Goal: Information Seeking & Learning: Learn about a topic

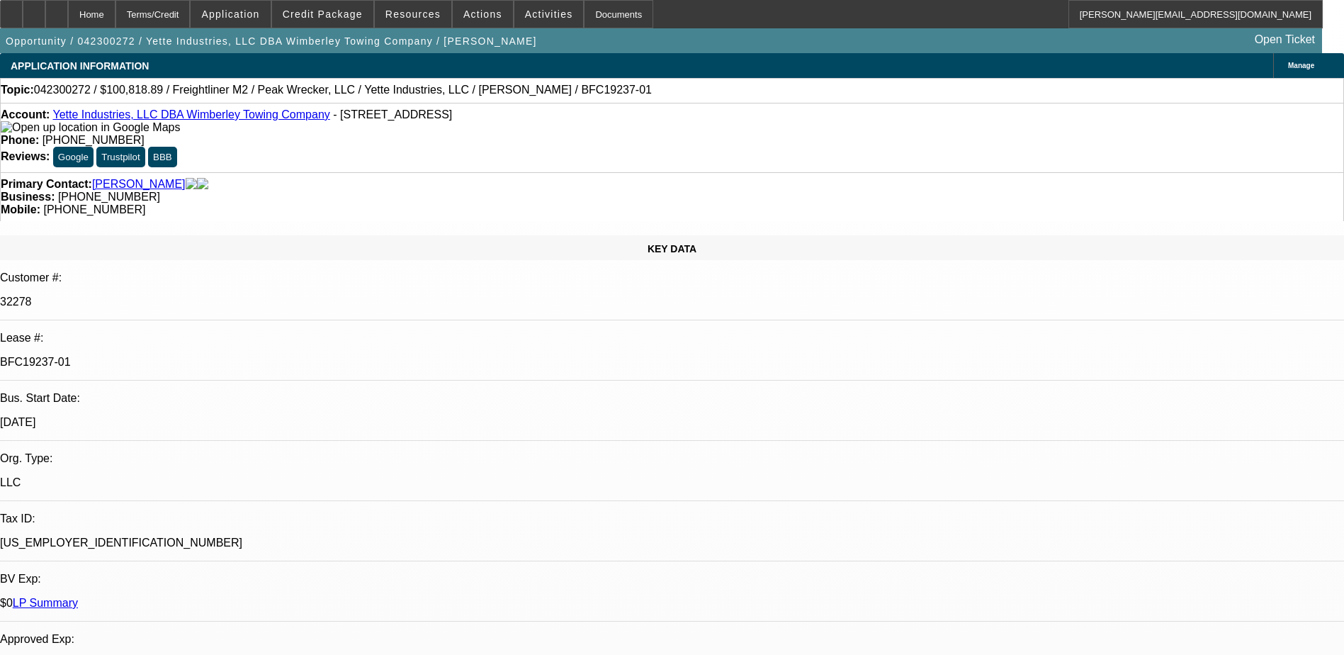
select select "0"
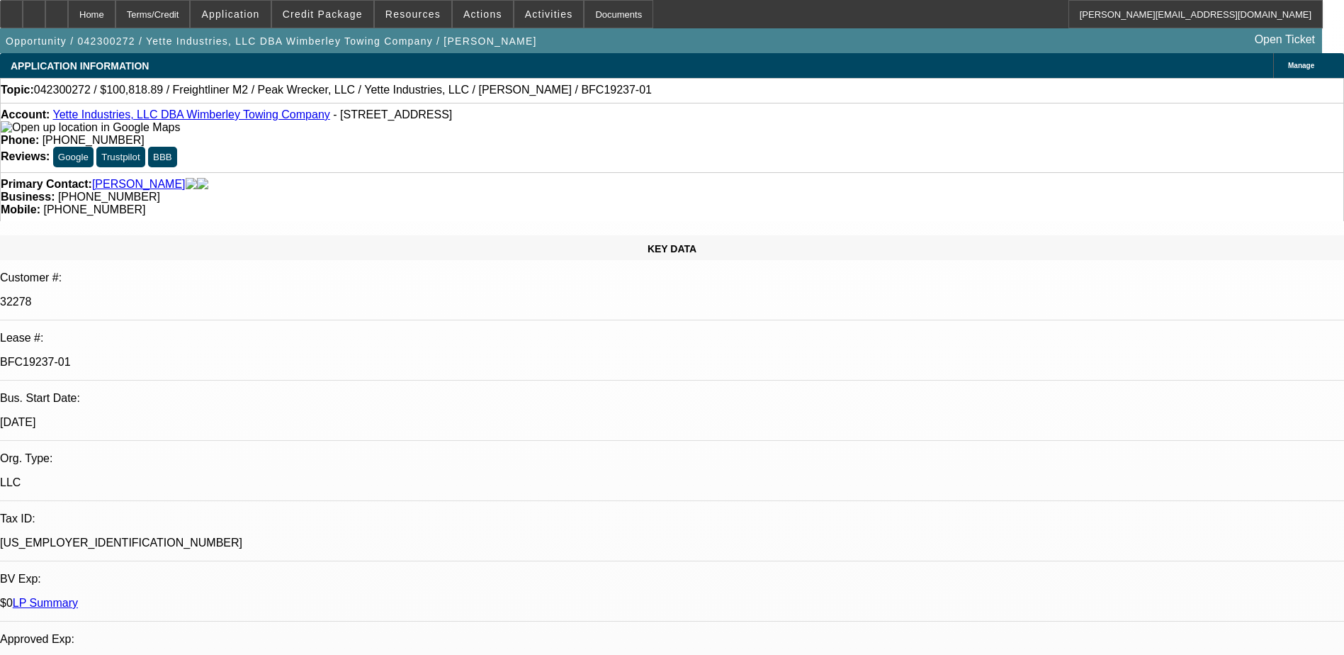
select select "0"
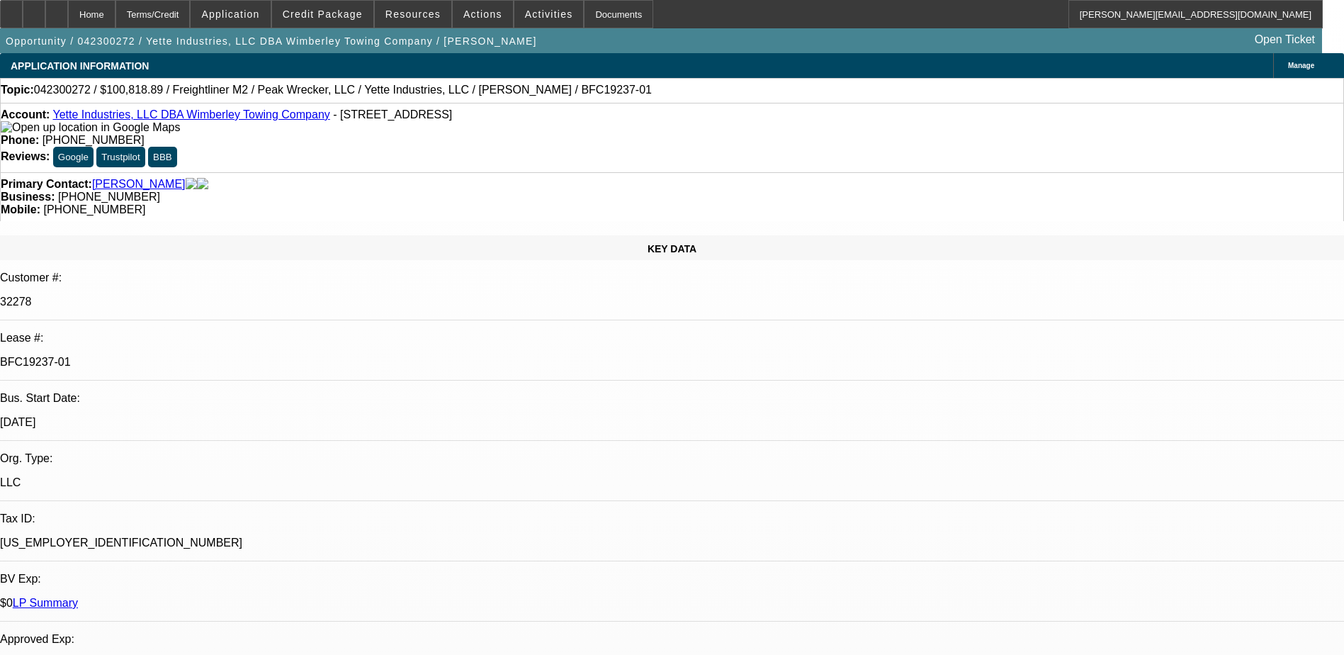
select select "0"
select select "1"
select select "6"
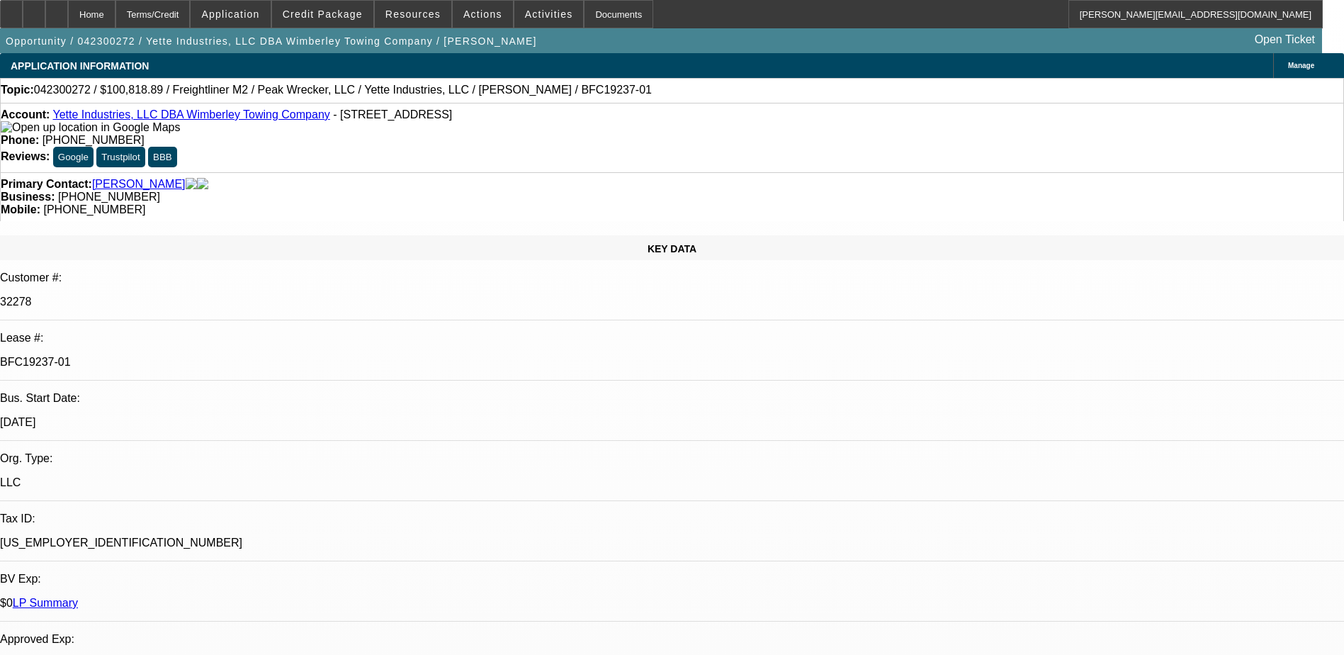
select select "1"
select select "6"
select select "1"
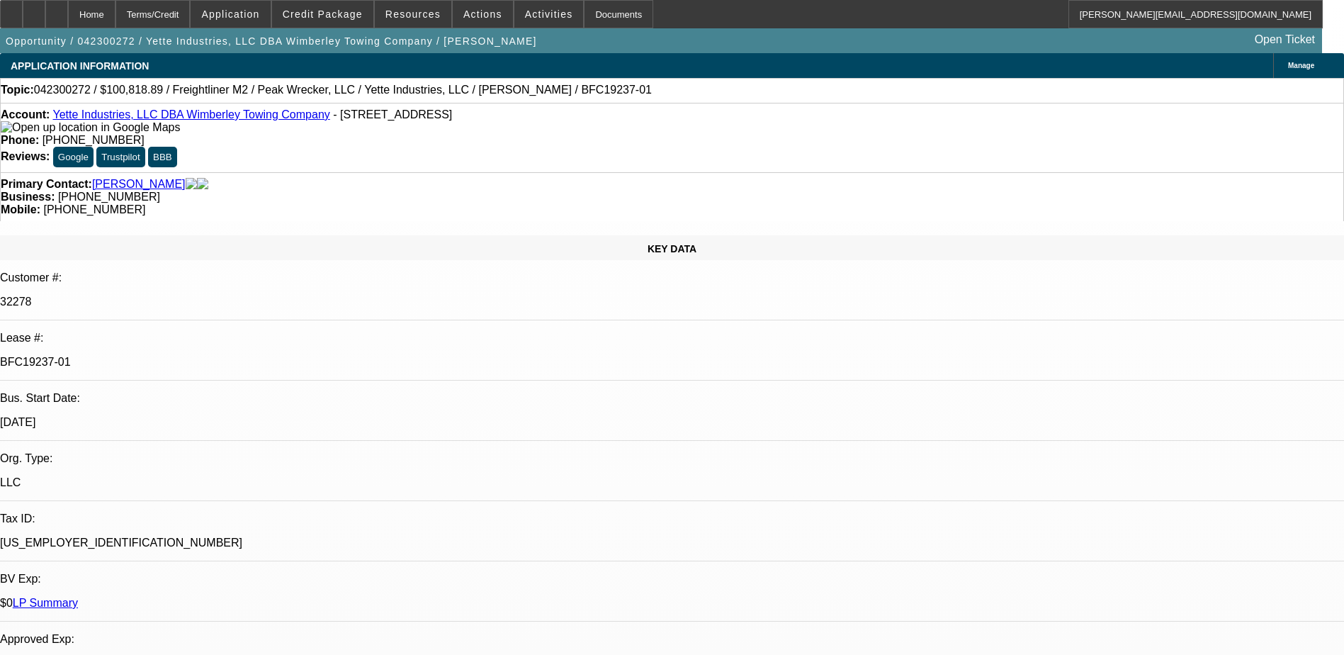
select select "6"
select select "1"
select select "6"
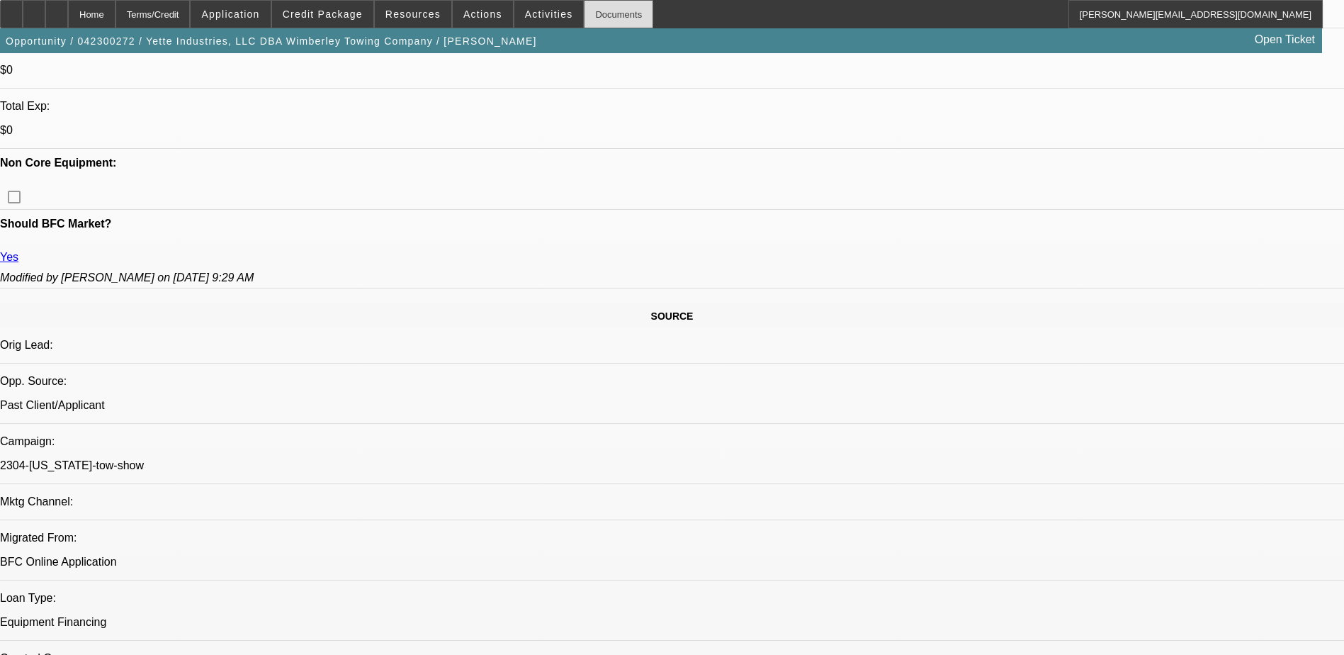
scroll to position [427, 0]
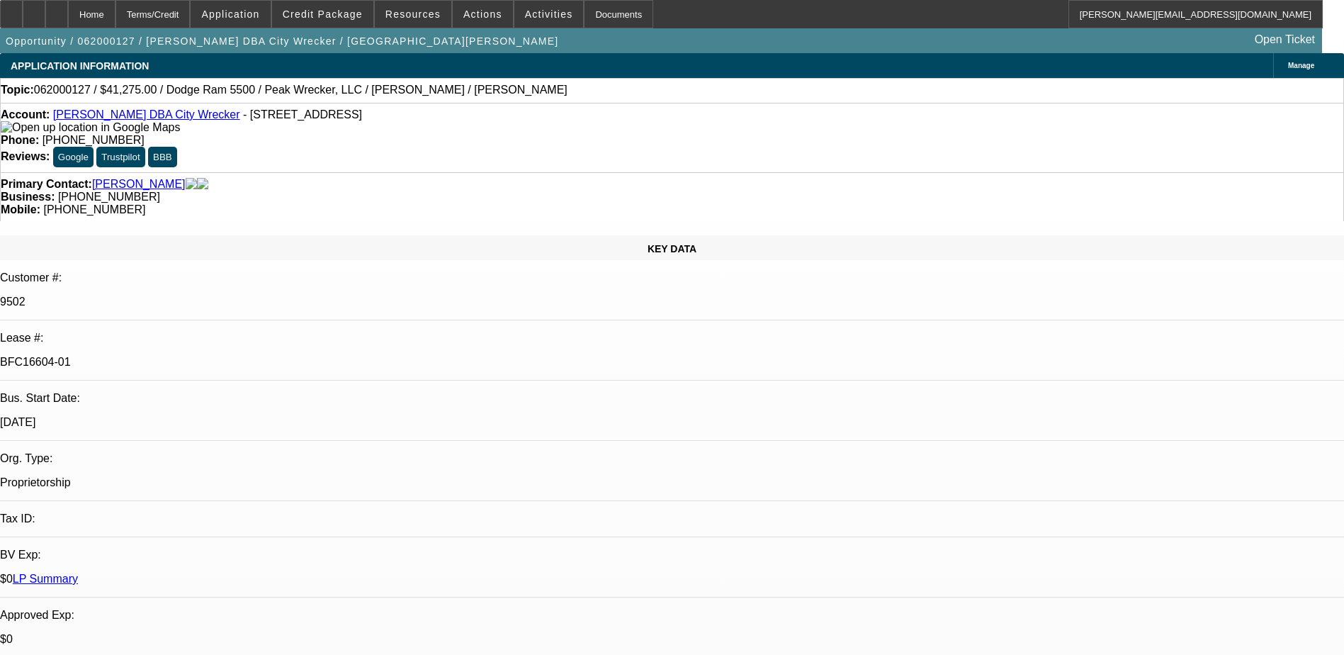
select select "0"
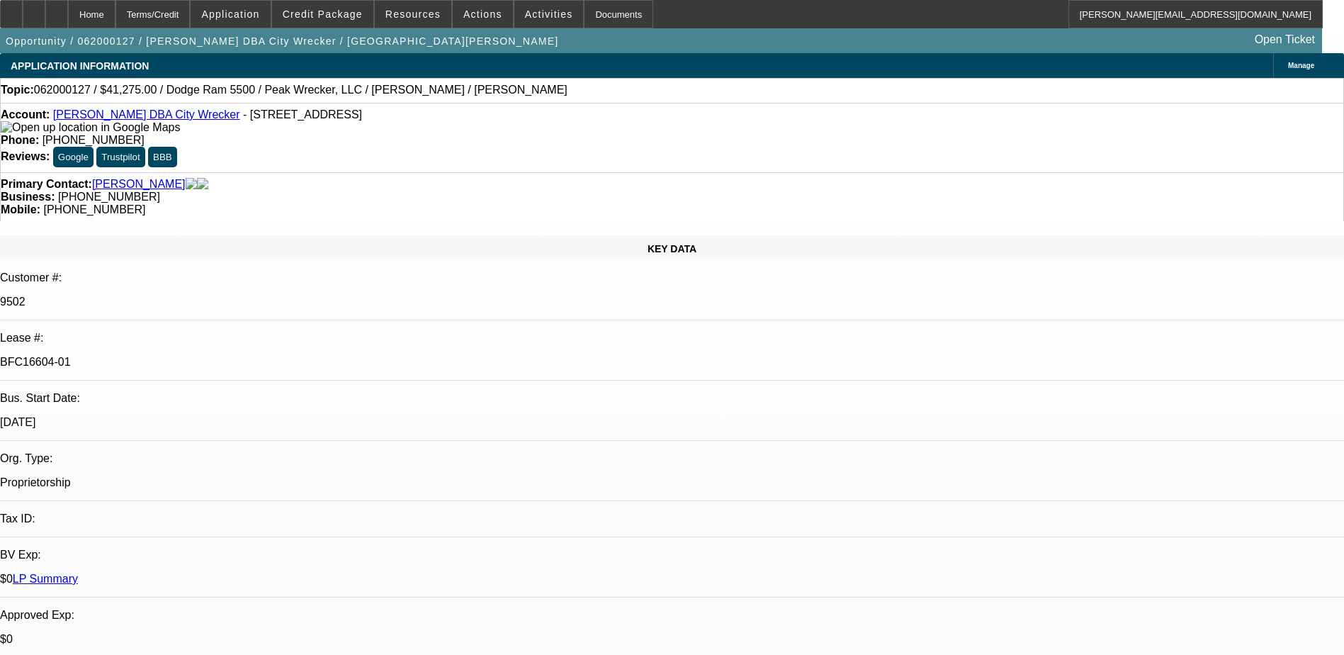
select select "0"
select select "2"
select select "0"
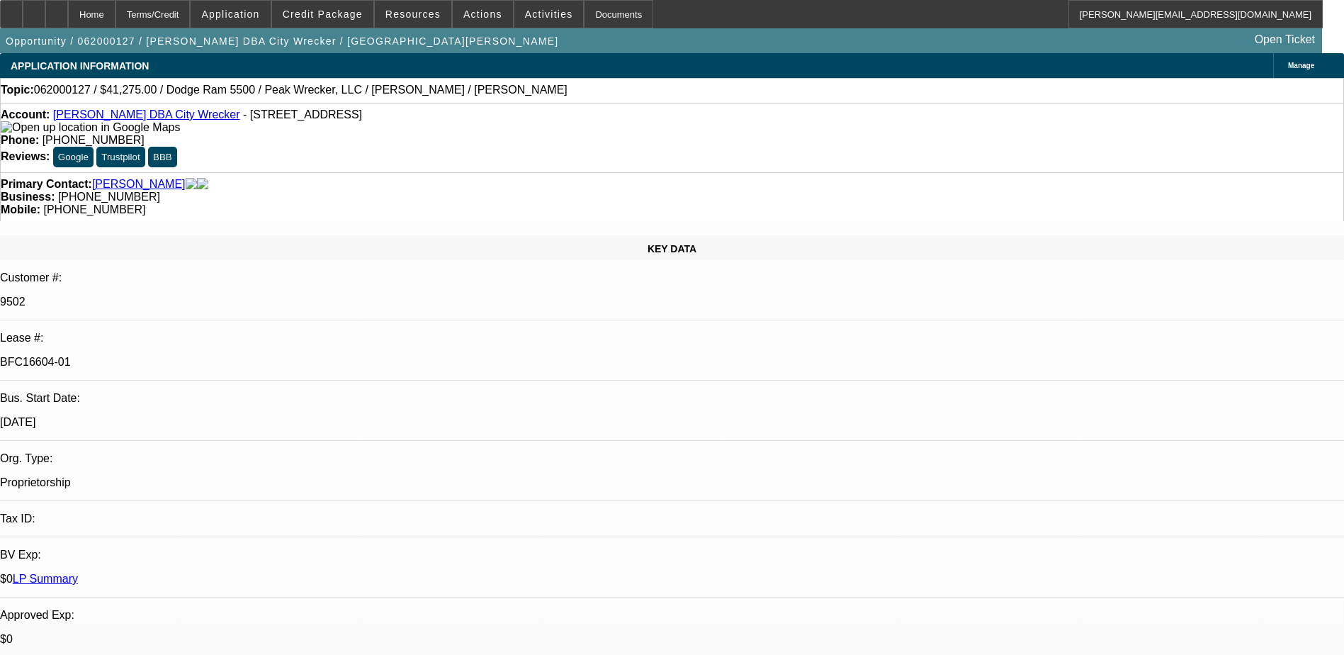
select select "2"
select select "0"
select select "1"
select select "6"
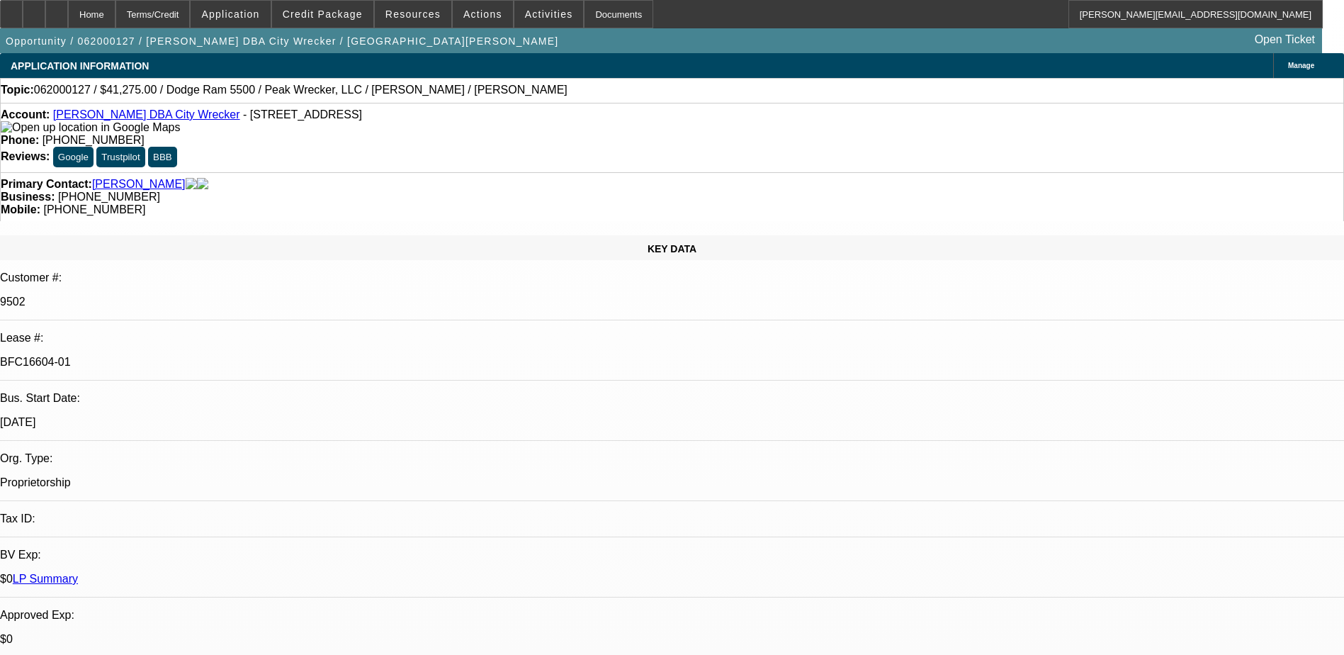
select select "1"
select select "6"
select select "1"
select select "2"
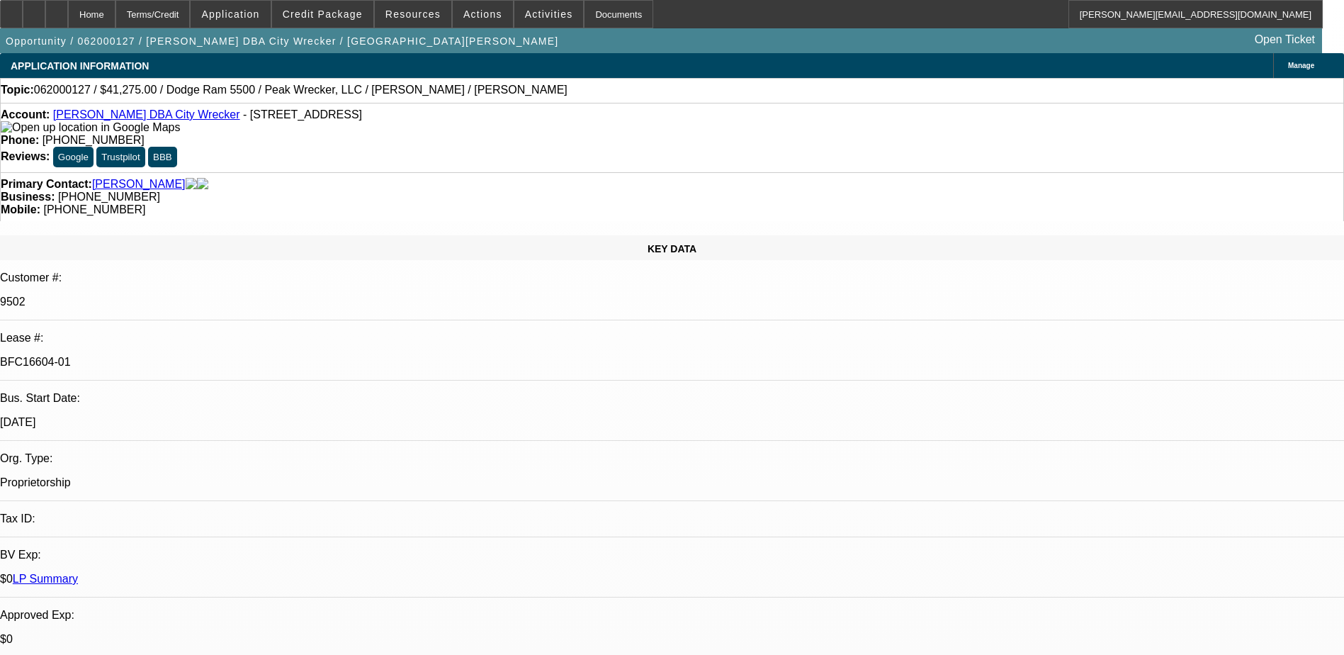
select select "6"
select select "1"
select select "2"
select select "6"
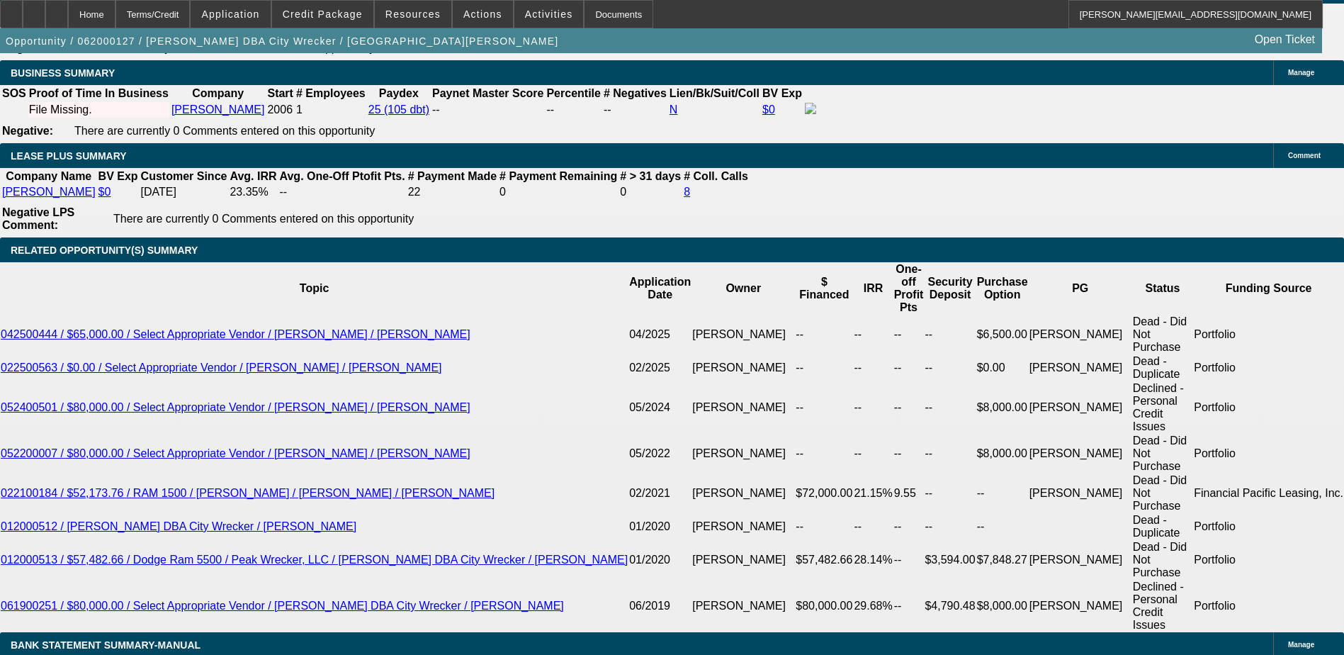
scroll to position [2563, 0]
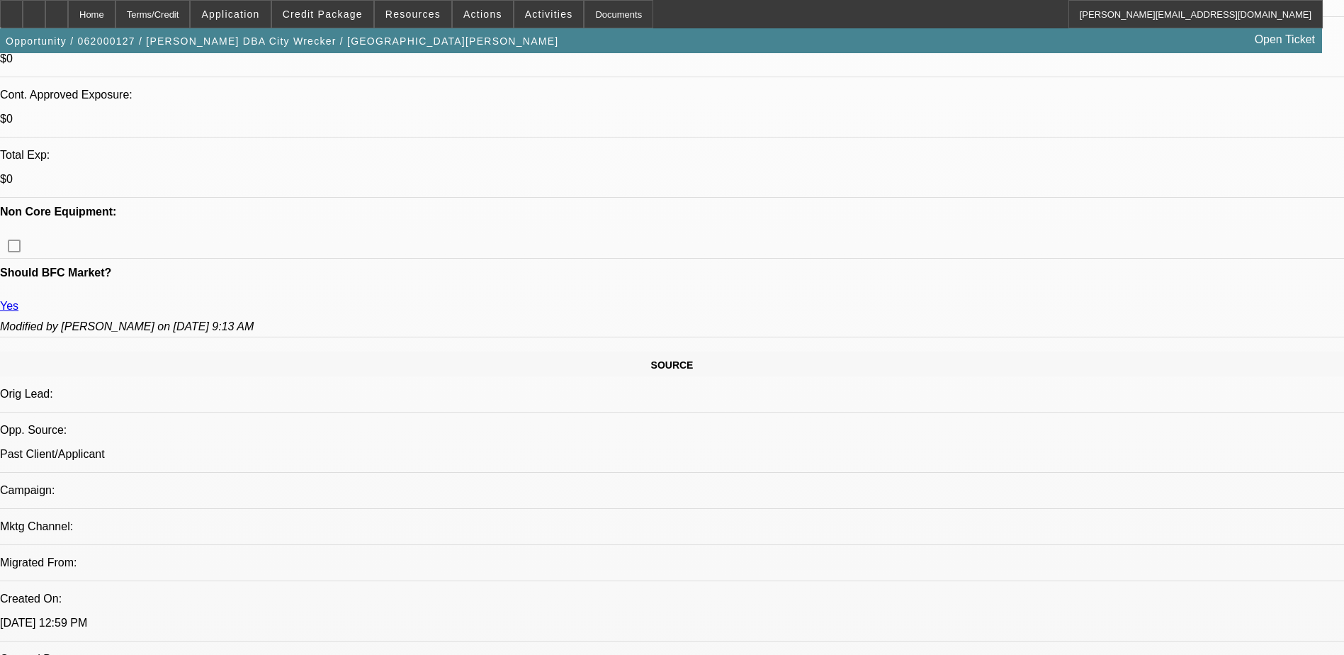
scroll to position [536, 0]
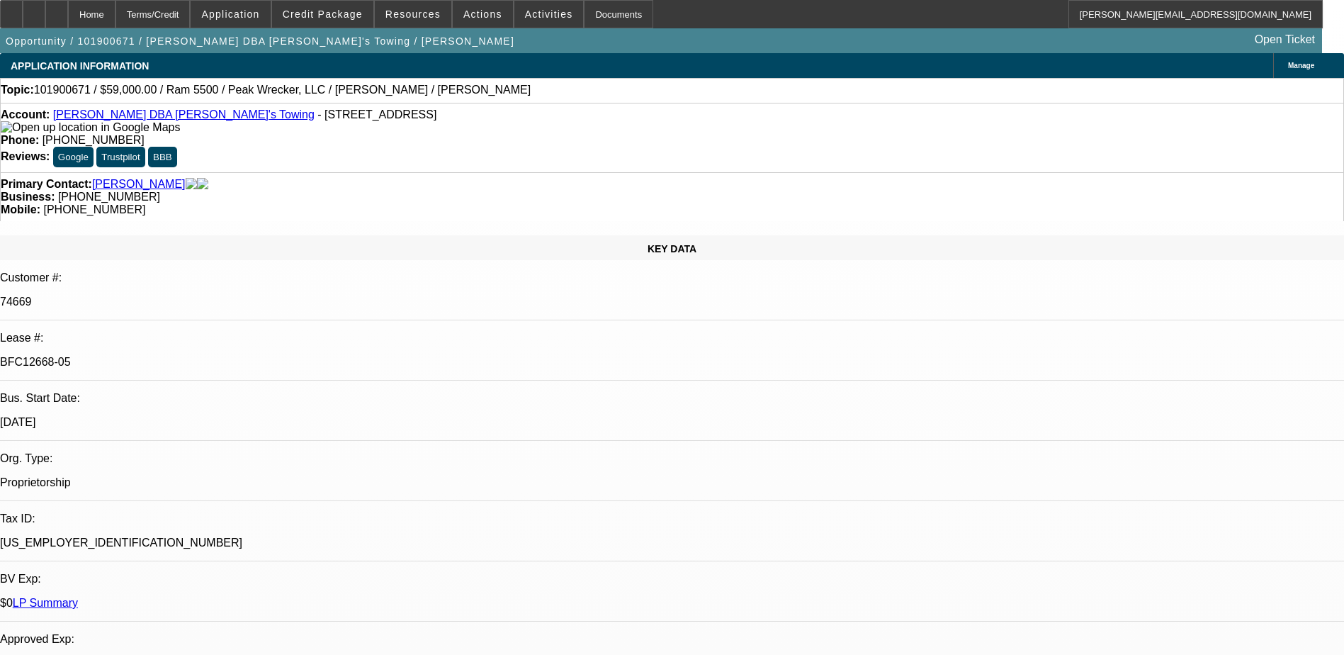
select select "0"
select select "2"
select select "0"
select select "2"
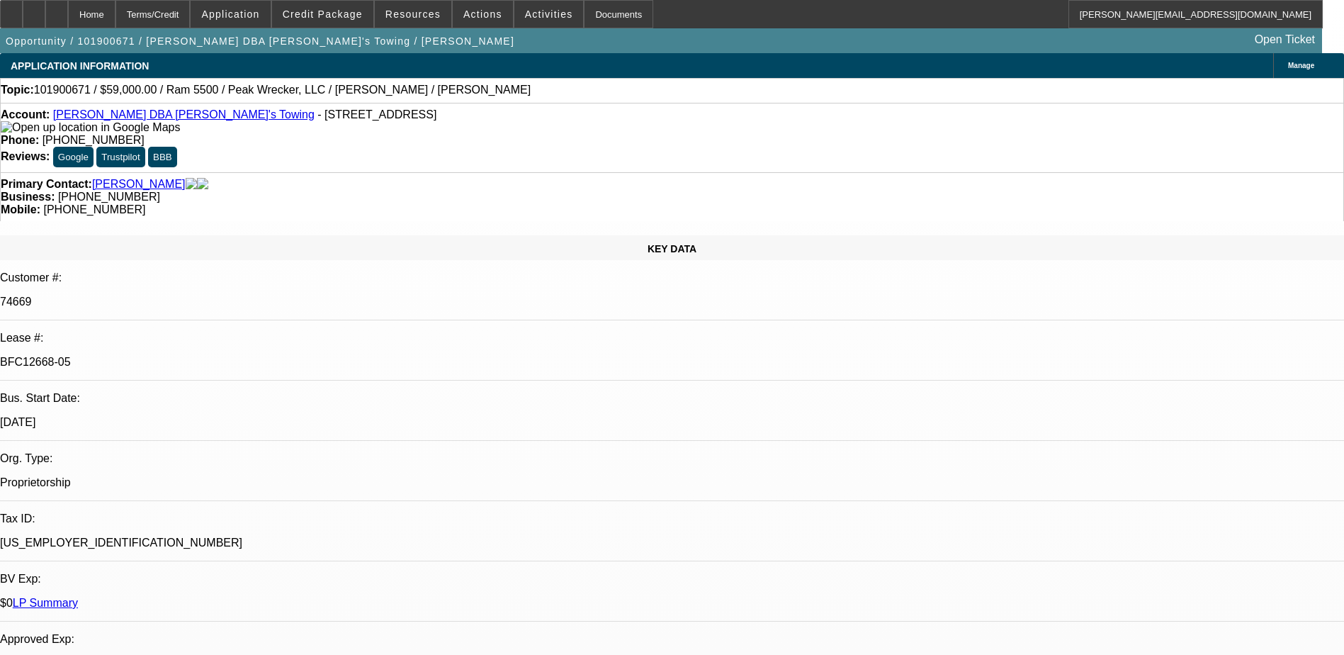
select select "0"
select select "2"
select select "0"
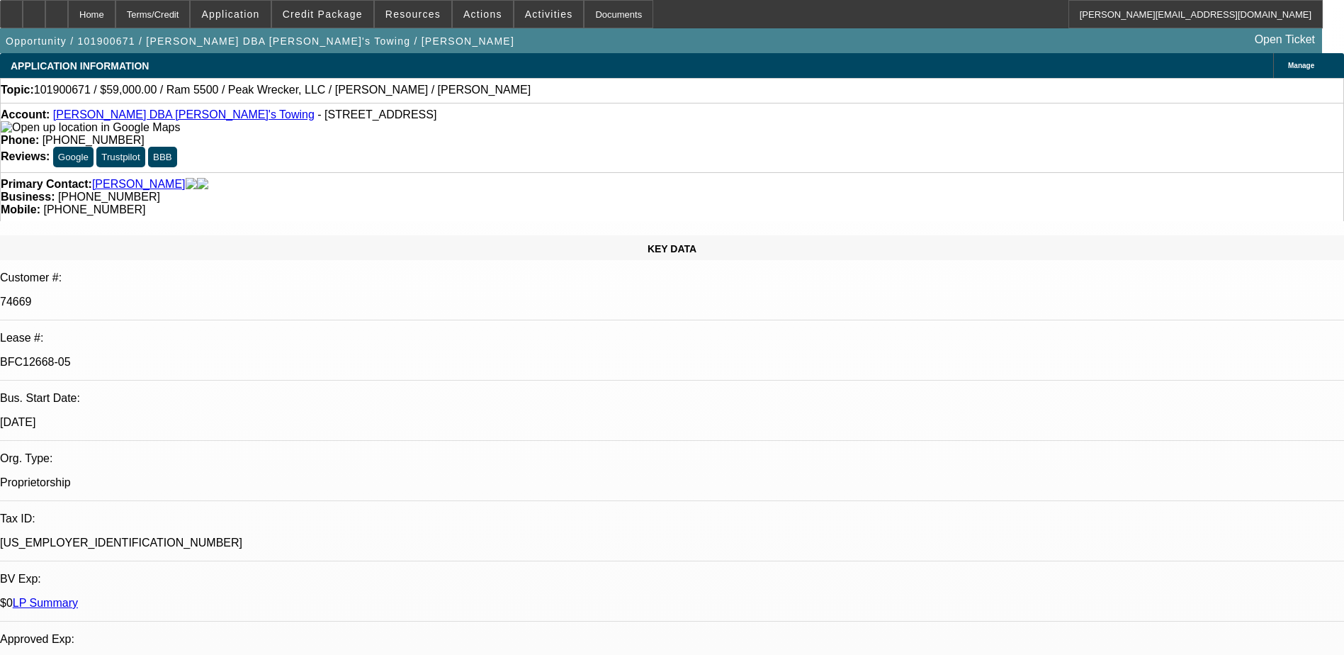
select select "2"
select select "0"
select select "1"
select select "2"
select select "6"
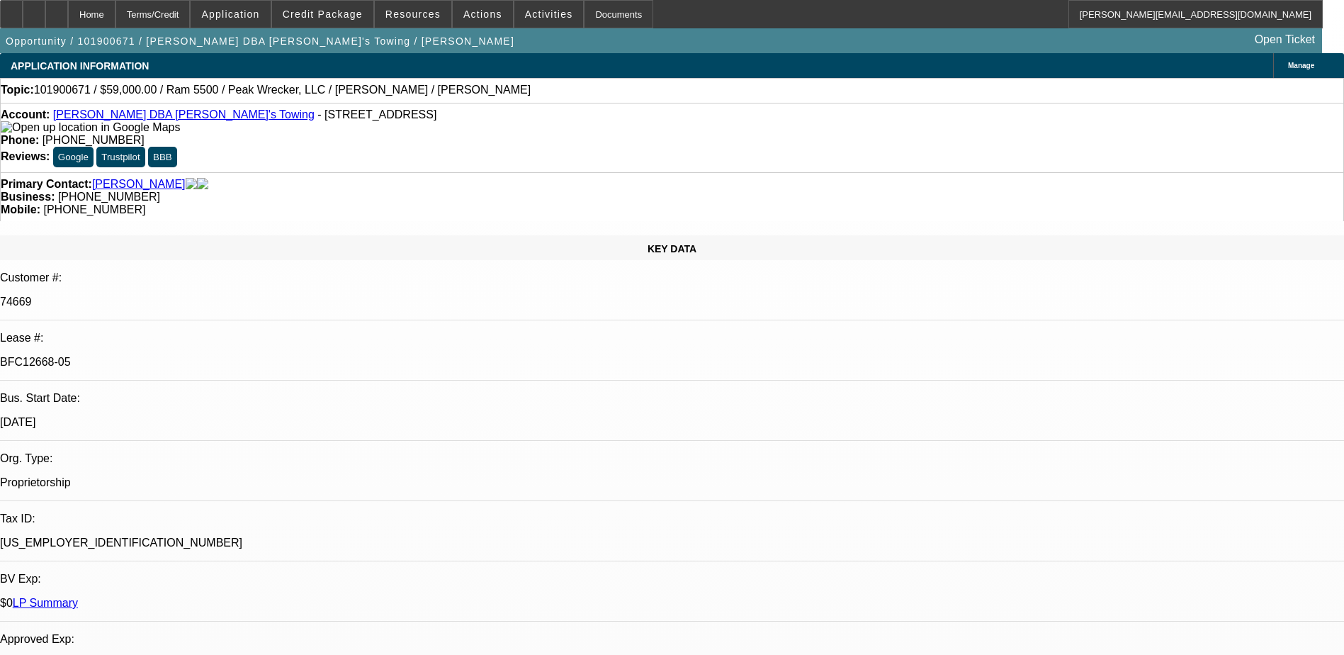
select select "1"
select select "2"
select select "6"
select select "1"
select select "2"
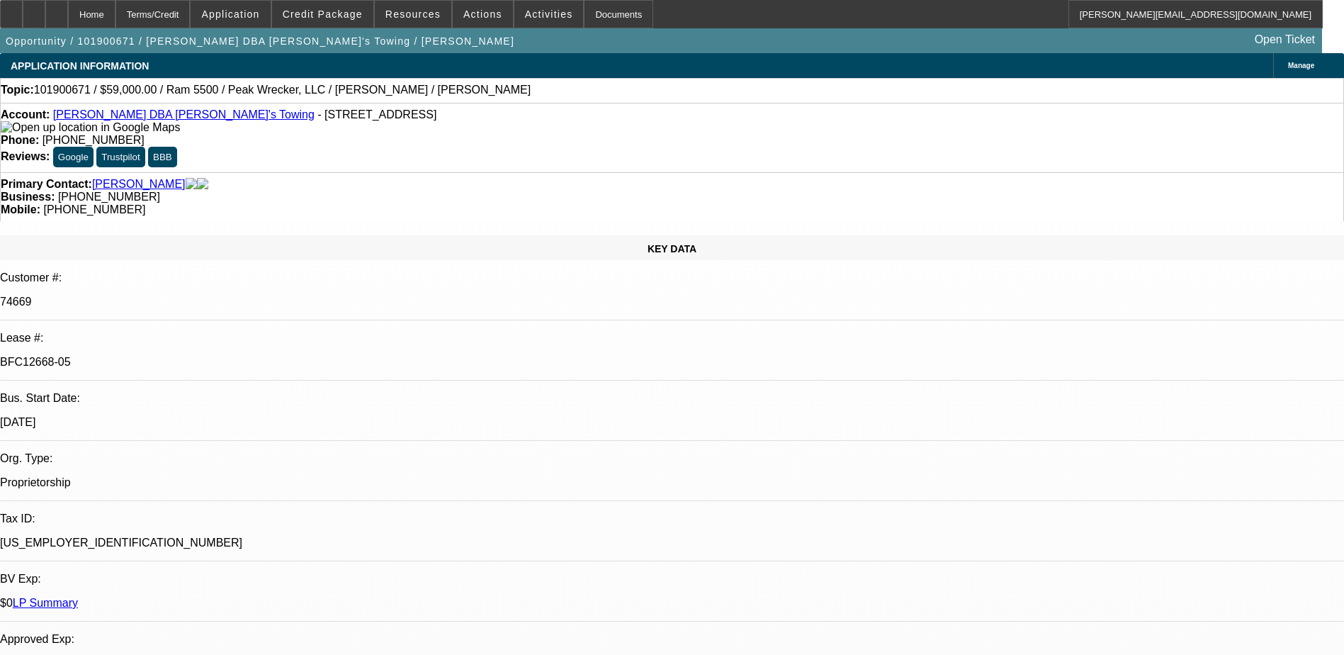
select select "6"
select select "1"
select select "2"
select select "6"
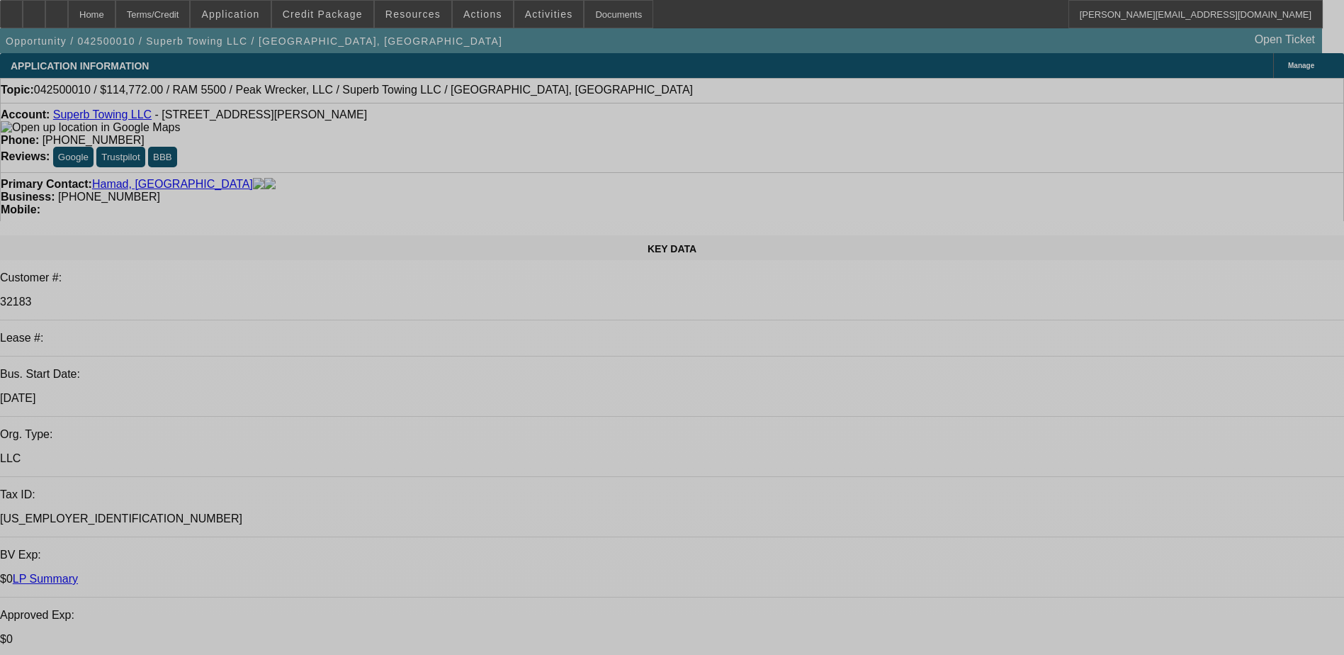
select select "0"
select select "2"
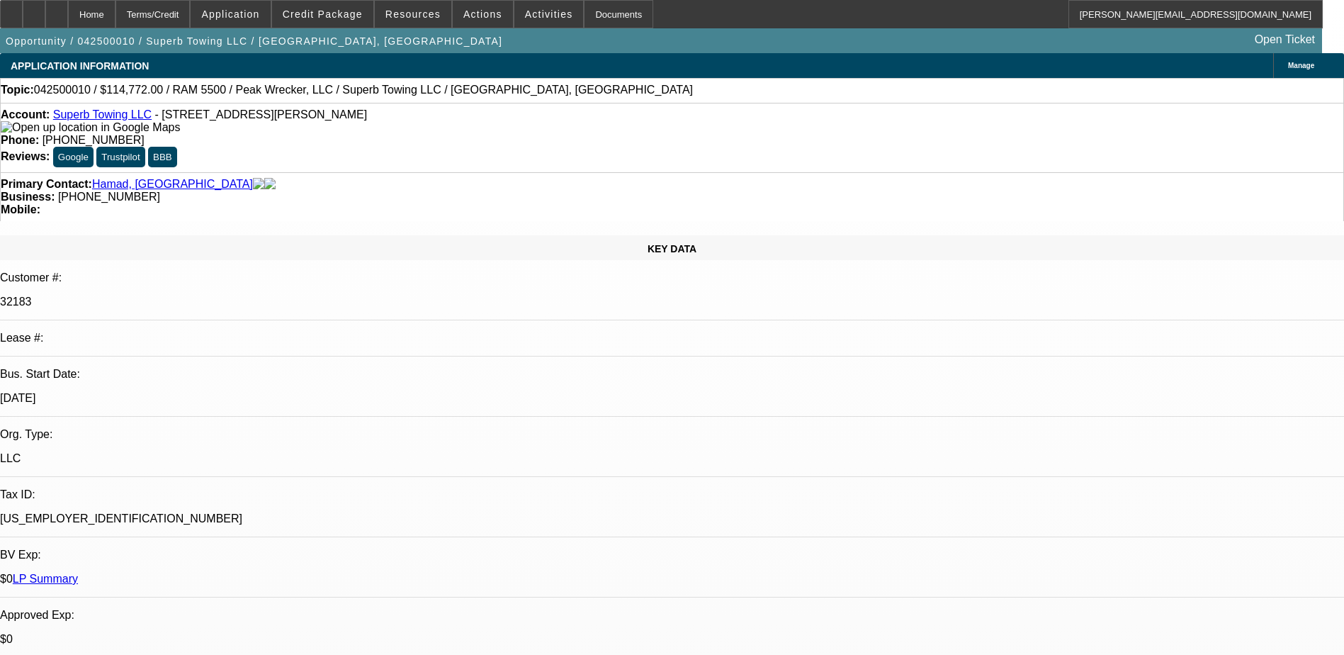
select select "0"
select select "2"
select select "0"
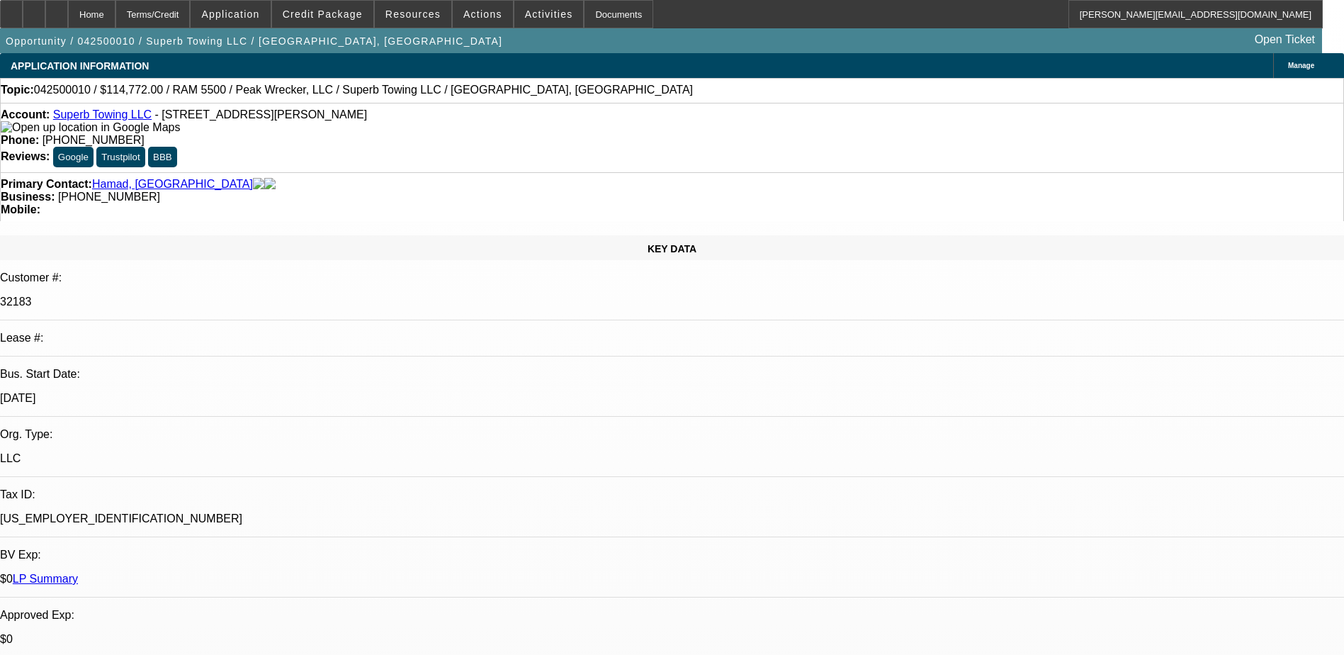
select select "2"
select select "0"
select select "2"
select select "0"
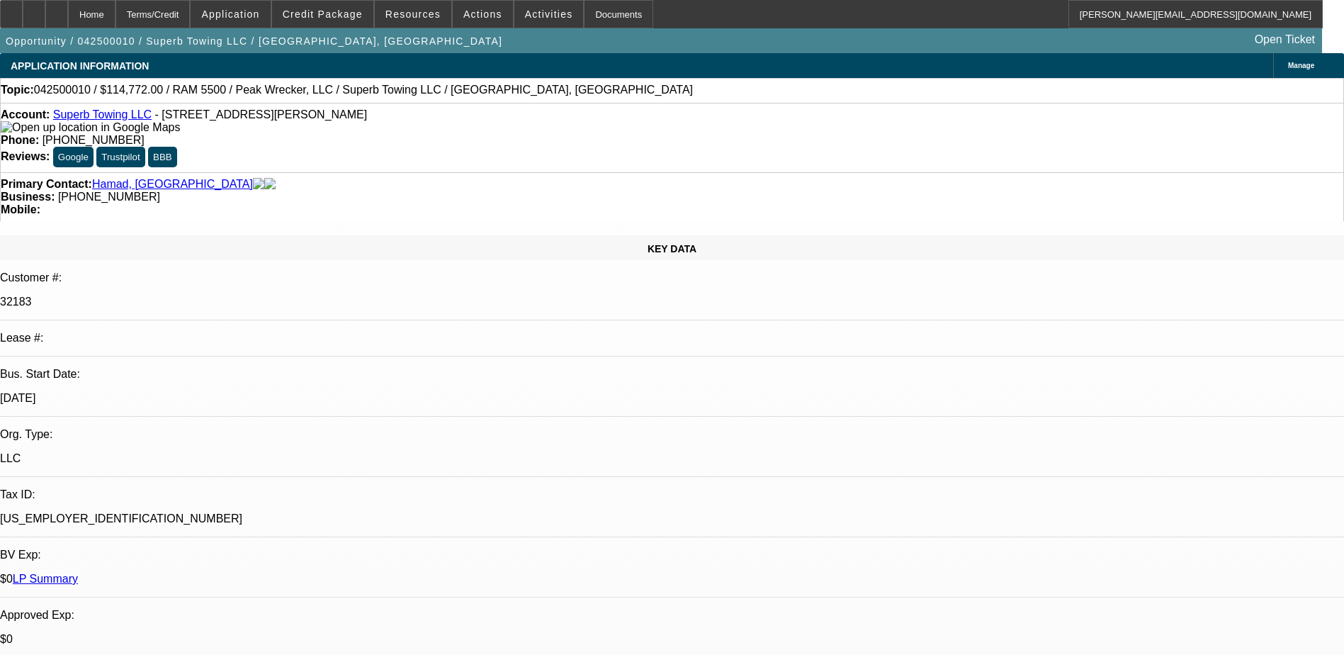
select select "1"
select select "2"
select select "6"
select select "1"
select select "2"
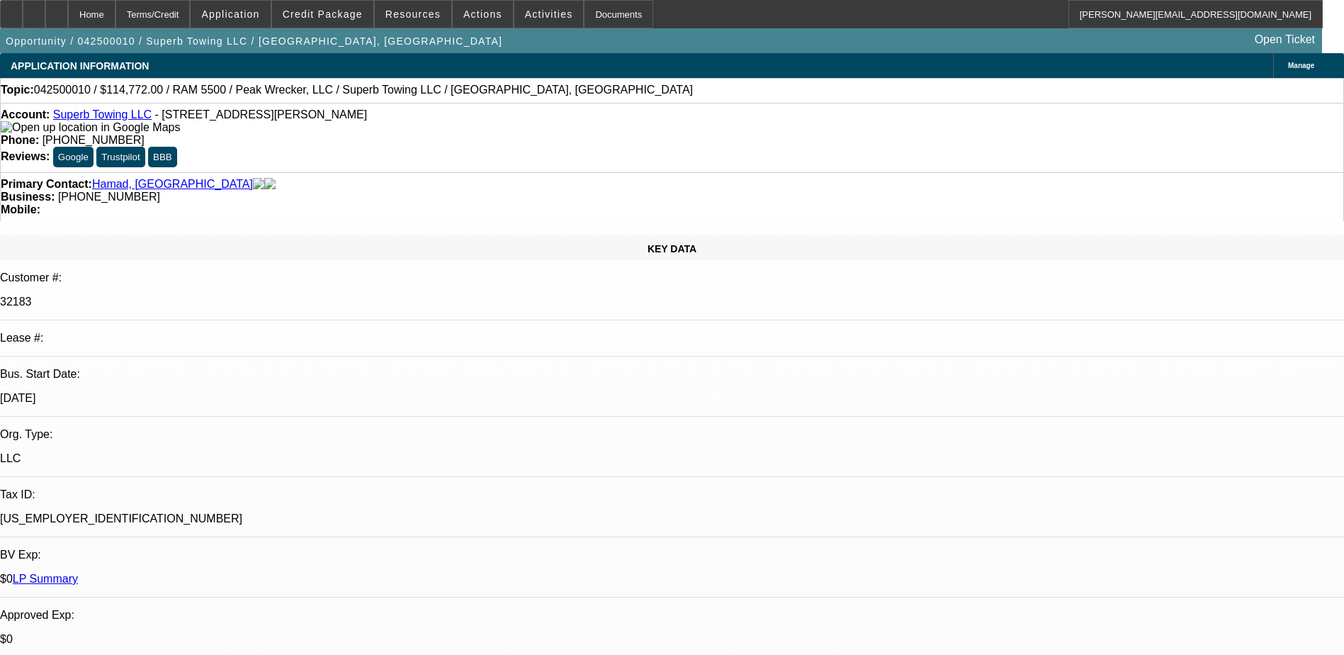
select select "6"
select select "1"
select select "2"
select select "6"
select select "1"
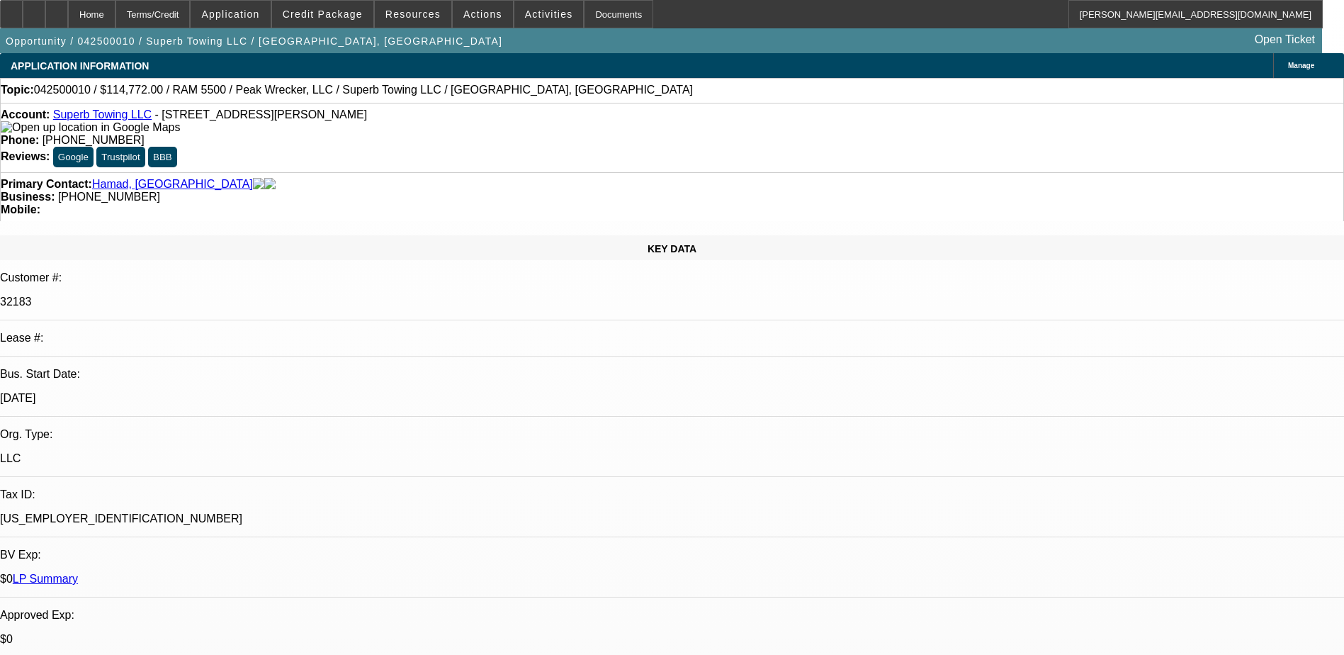
select select "2"
select select "6"
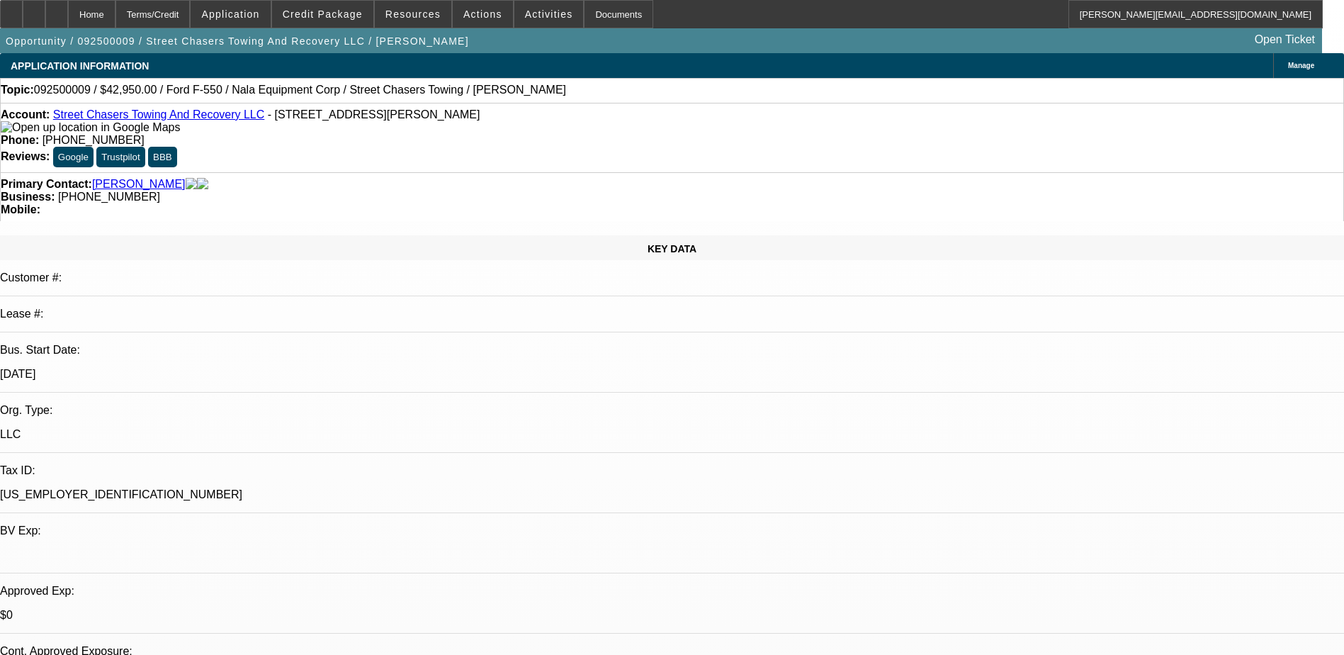
select select "0"
select select "2"
select select "0"
select select "1"
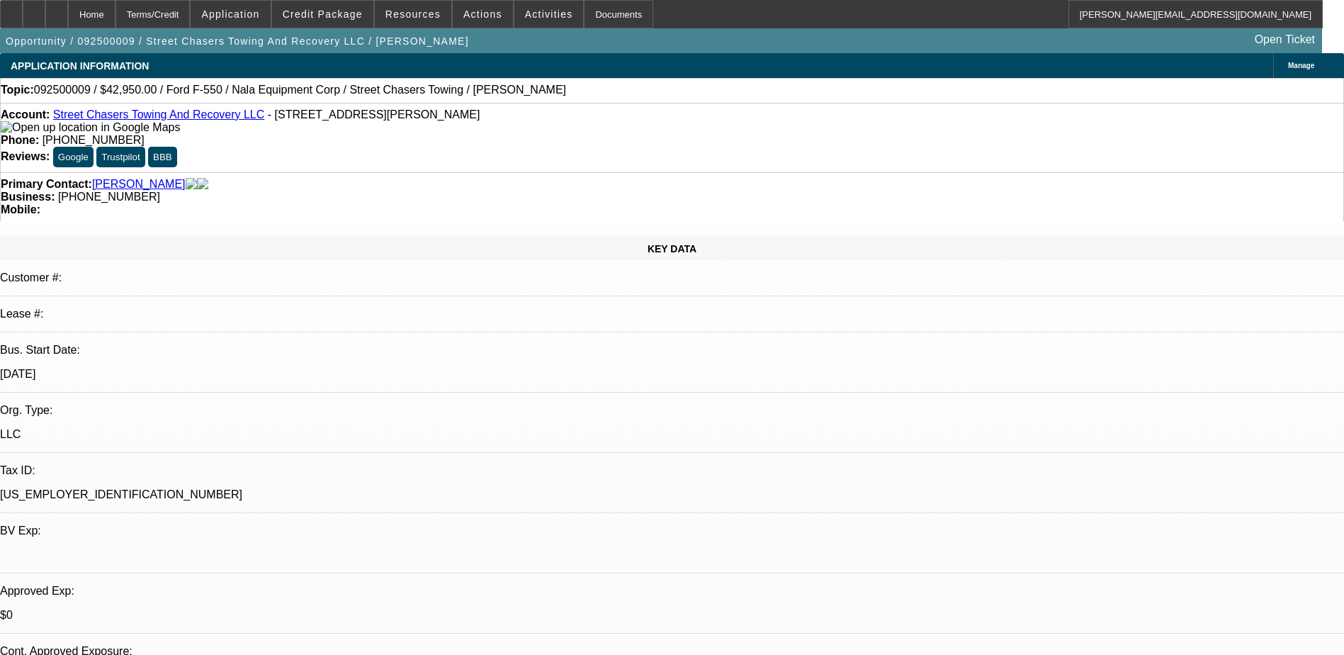
select select "0"
select select "2"
select select "0"
select select "5"
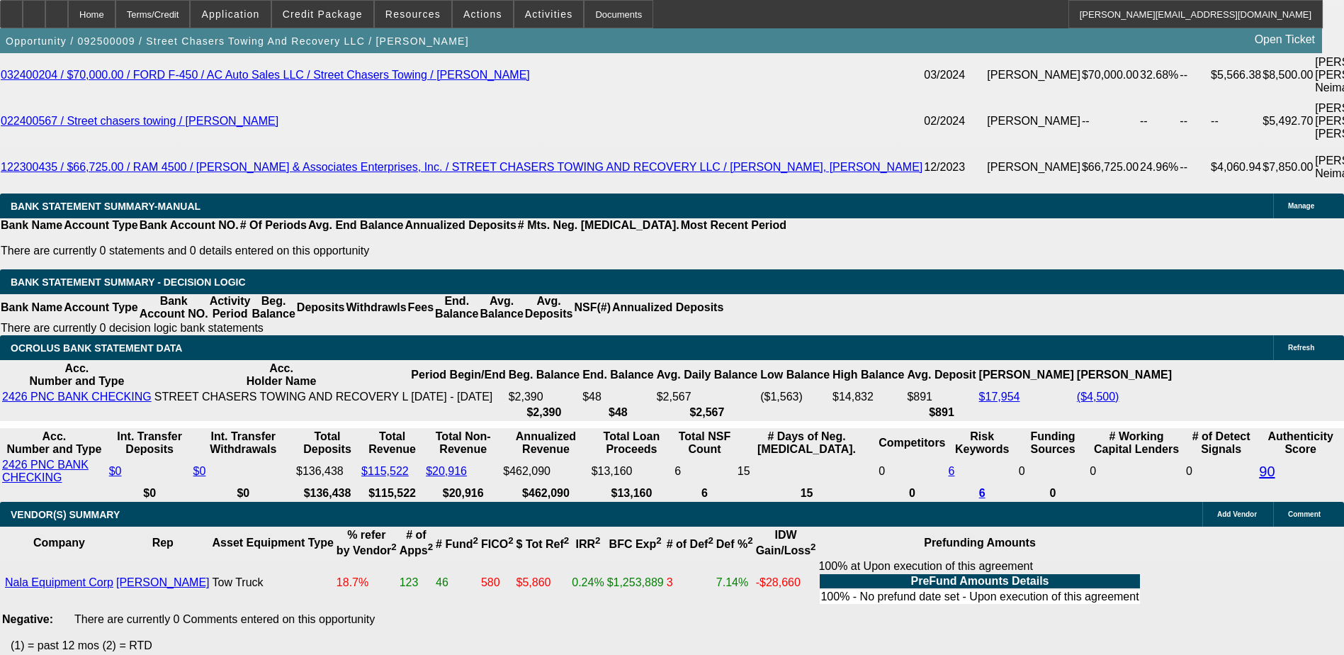
scroll to position [2650, 0]
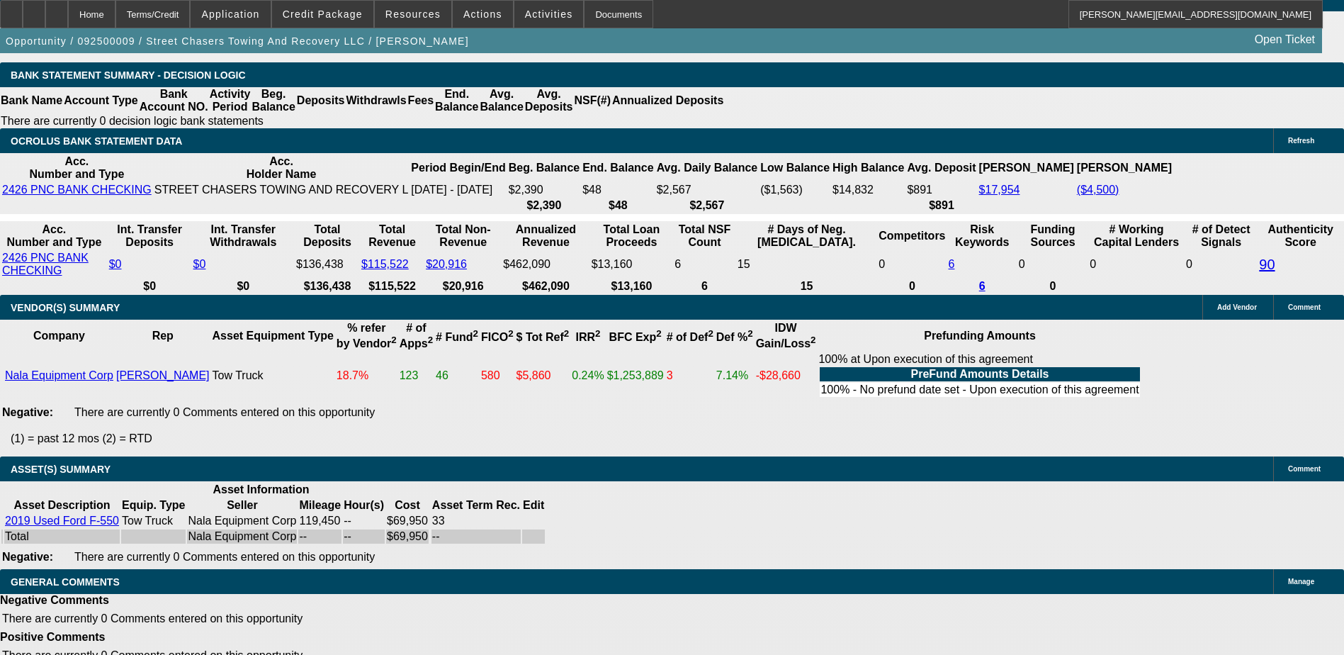
drag, startPoint x: 1001, startPoint y: 341, endPoint x: 991, endPoint y: 310, distance: 31.8
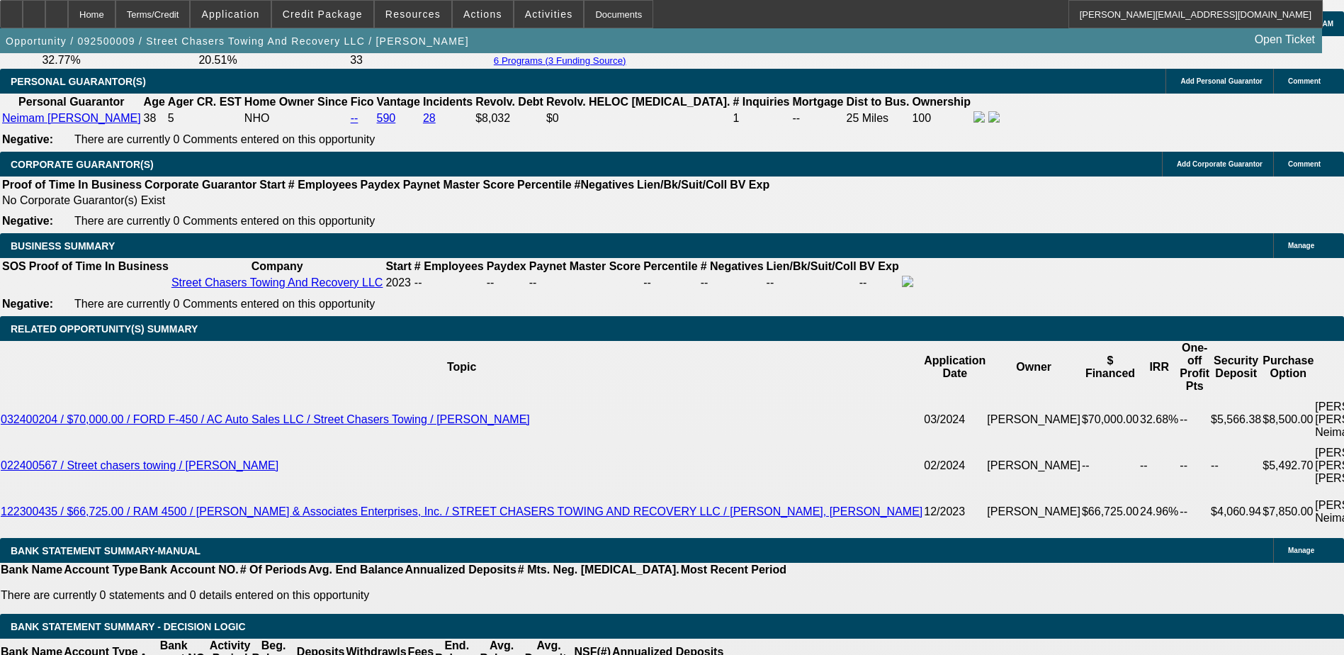
scroll to position [2083, 0]
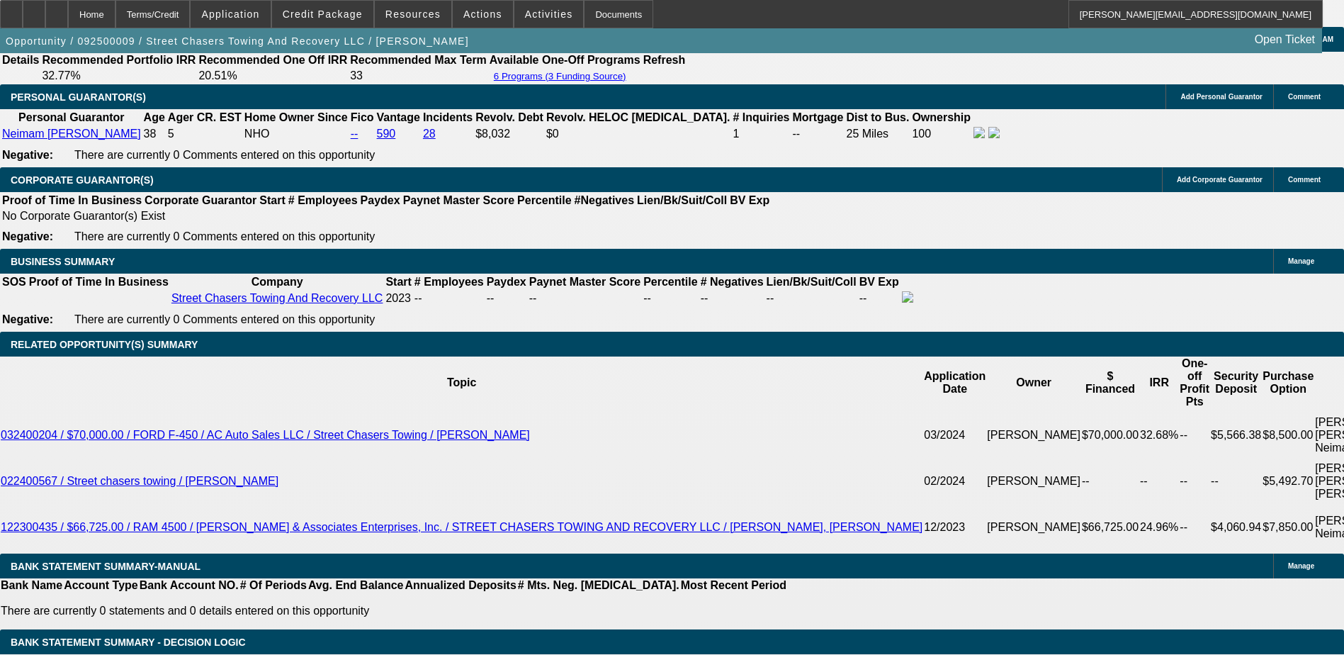
scroll to position [6, 0]
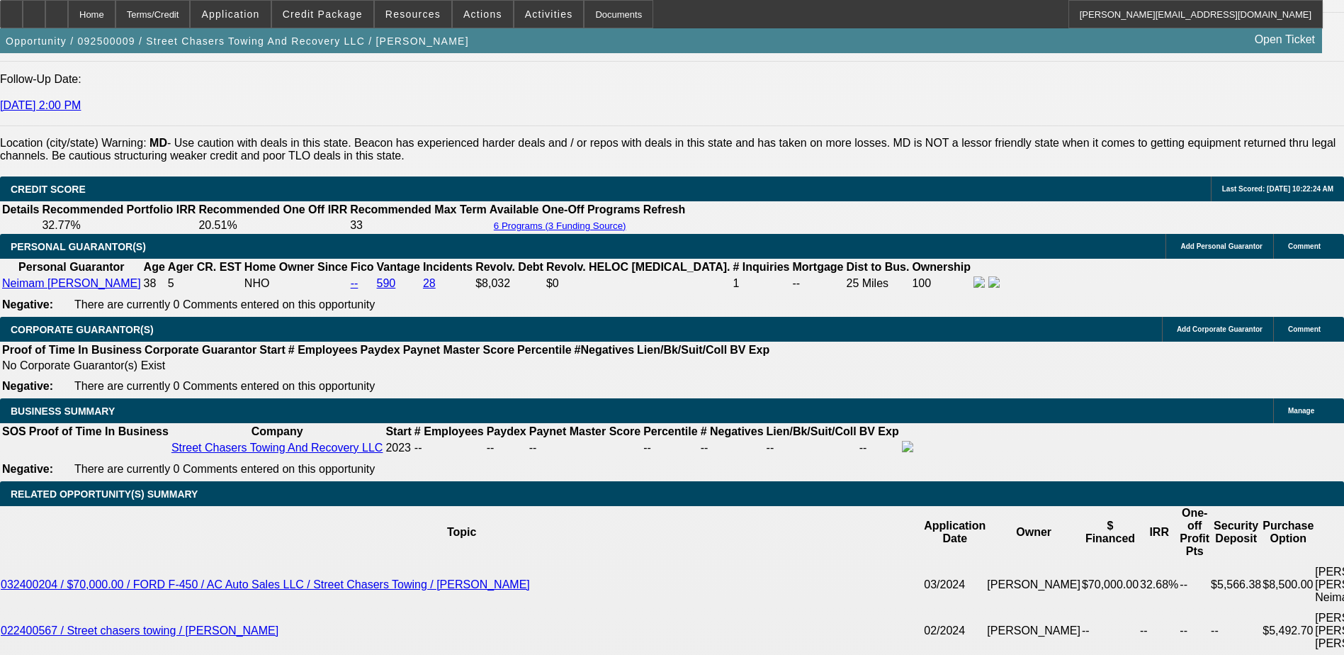
scroll to position [1799, 0]
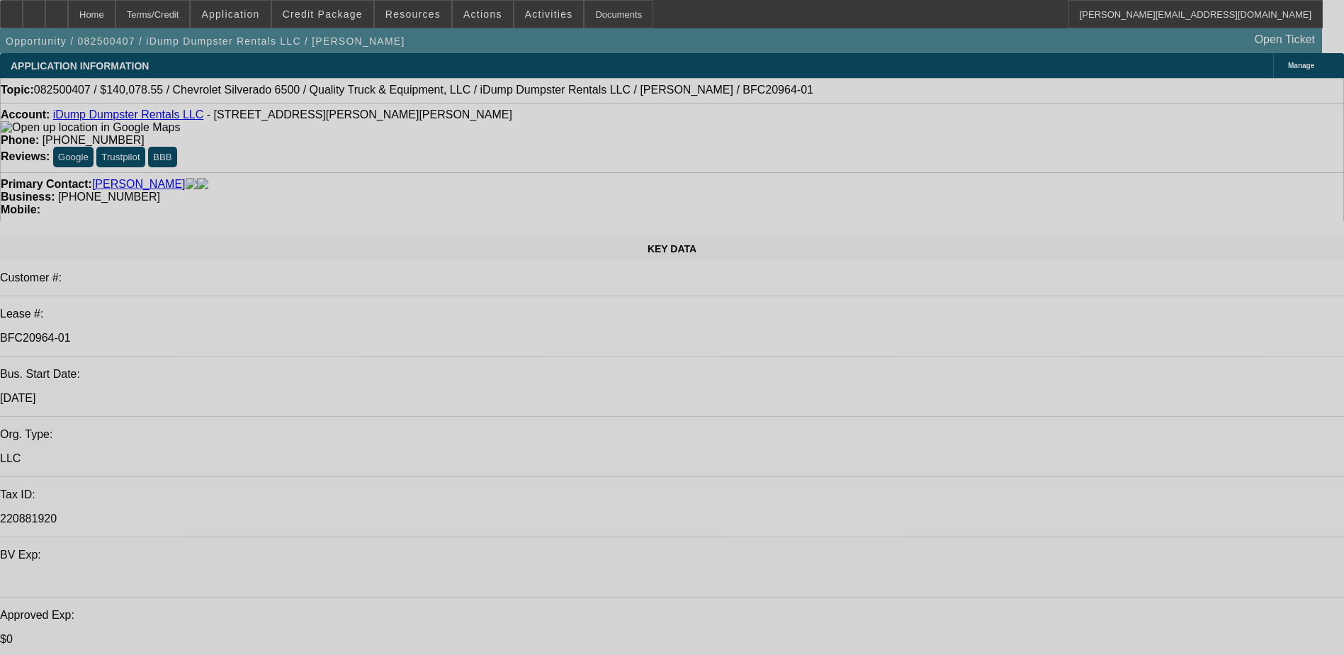
select select "0"
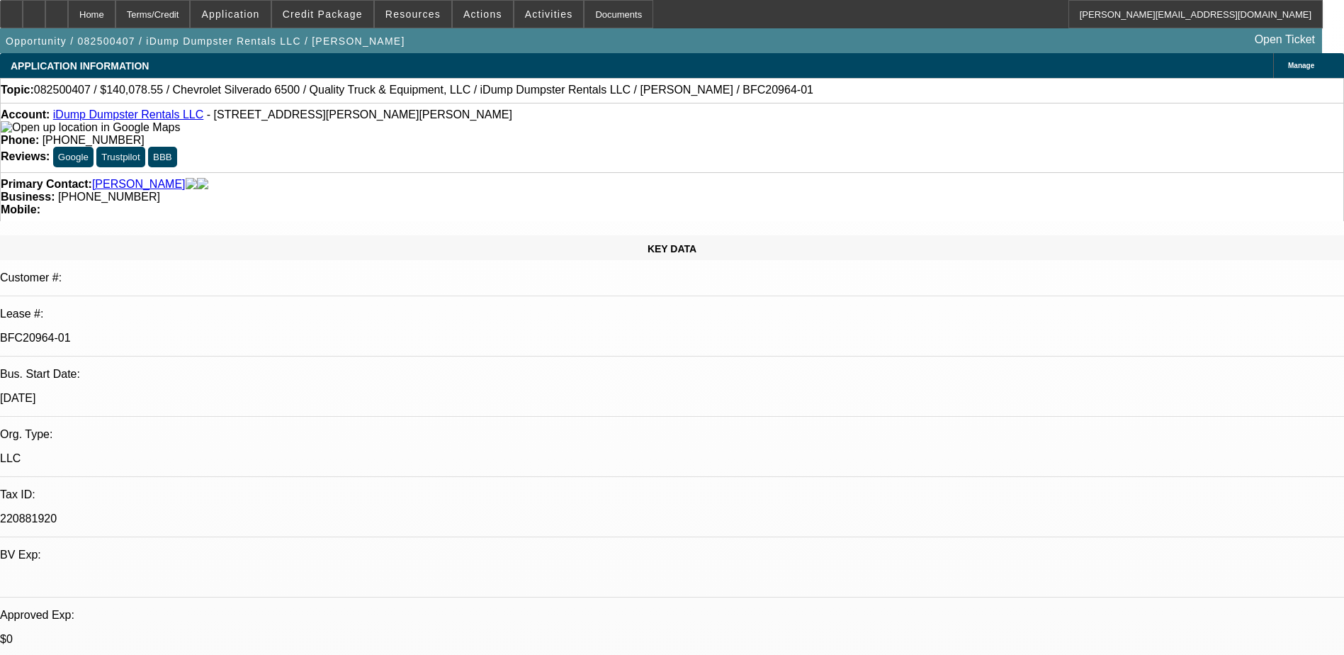
select select "0"
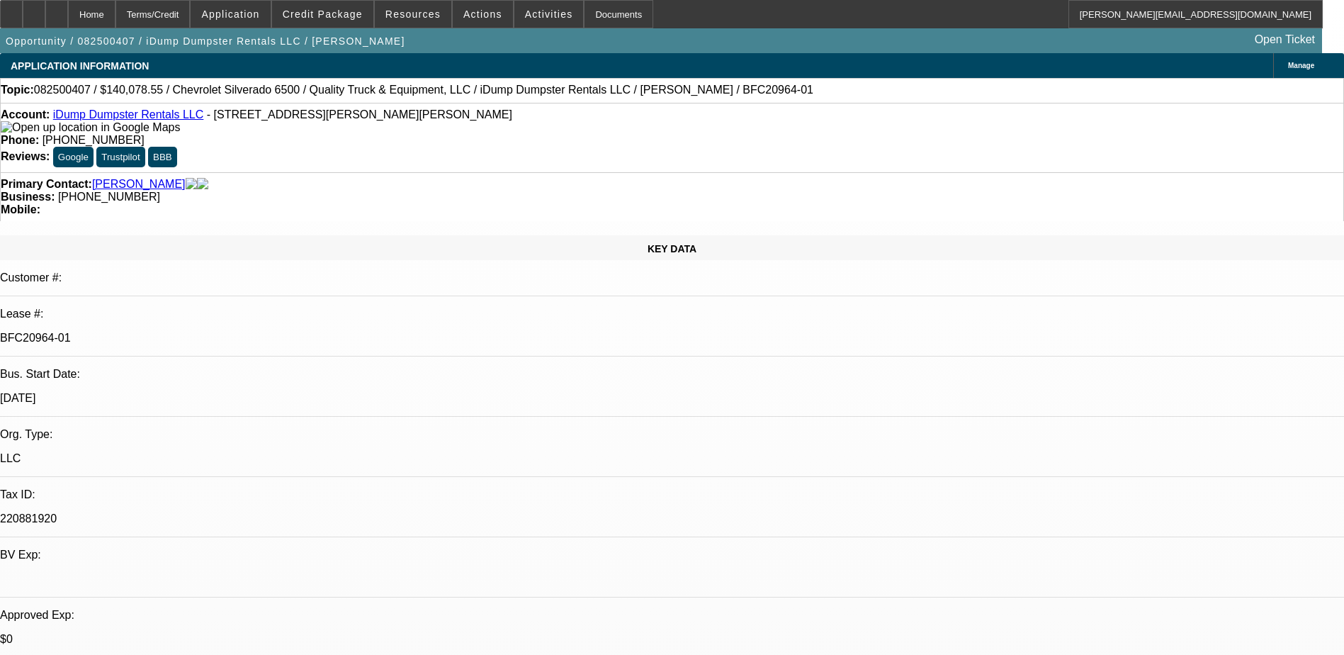
select select "0"
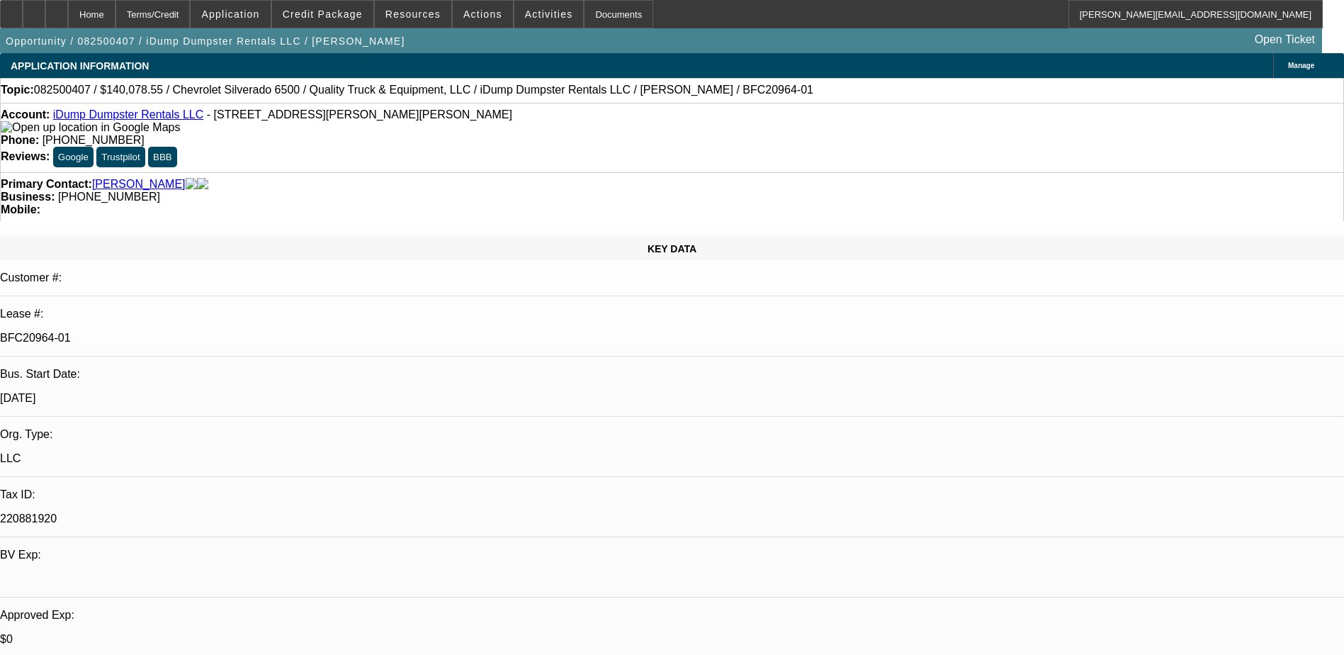
select select "0"
select select "1"
select select "6"
select select "1"
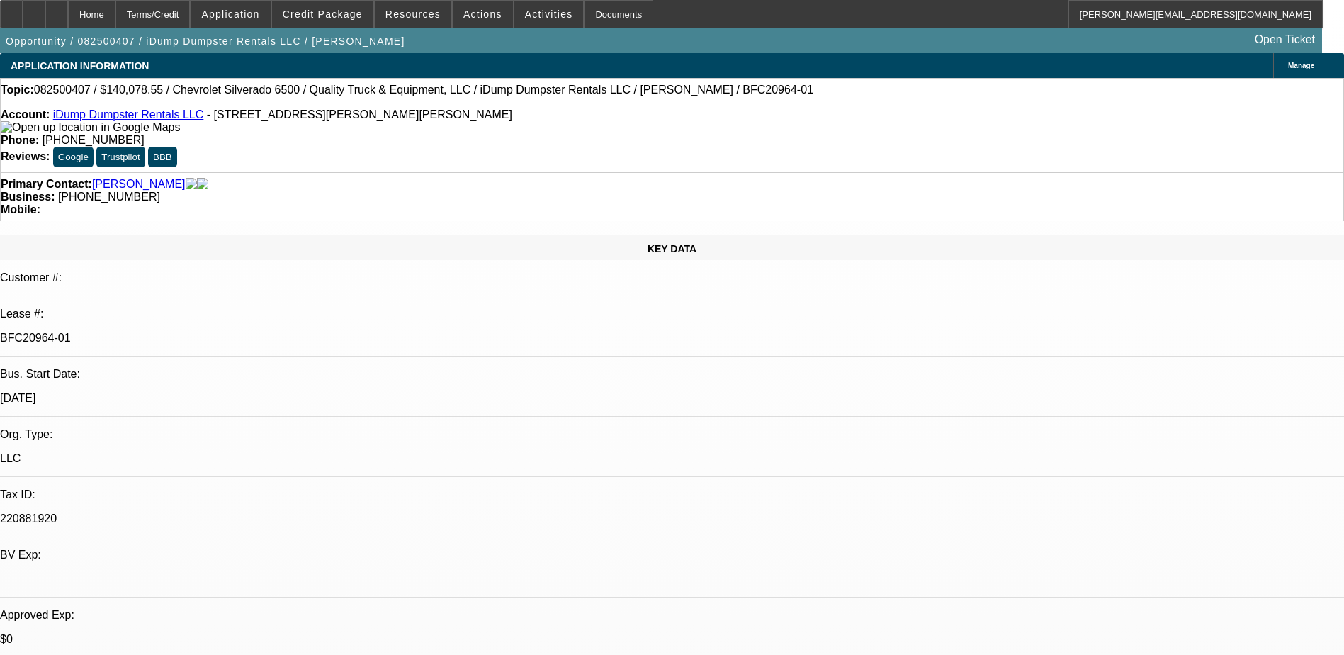
select select "1"
select select "6"
select select "1"
select select "6"
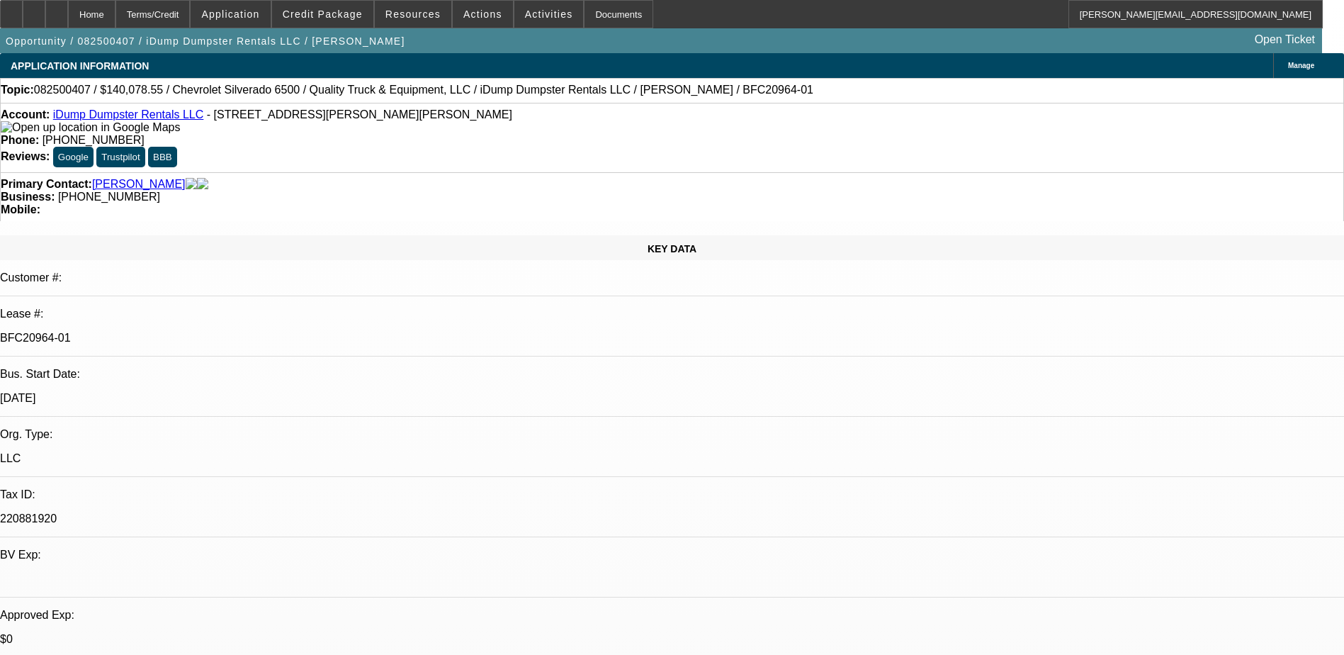
select select "1"
select select "6"
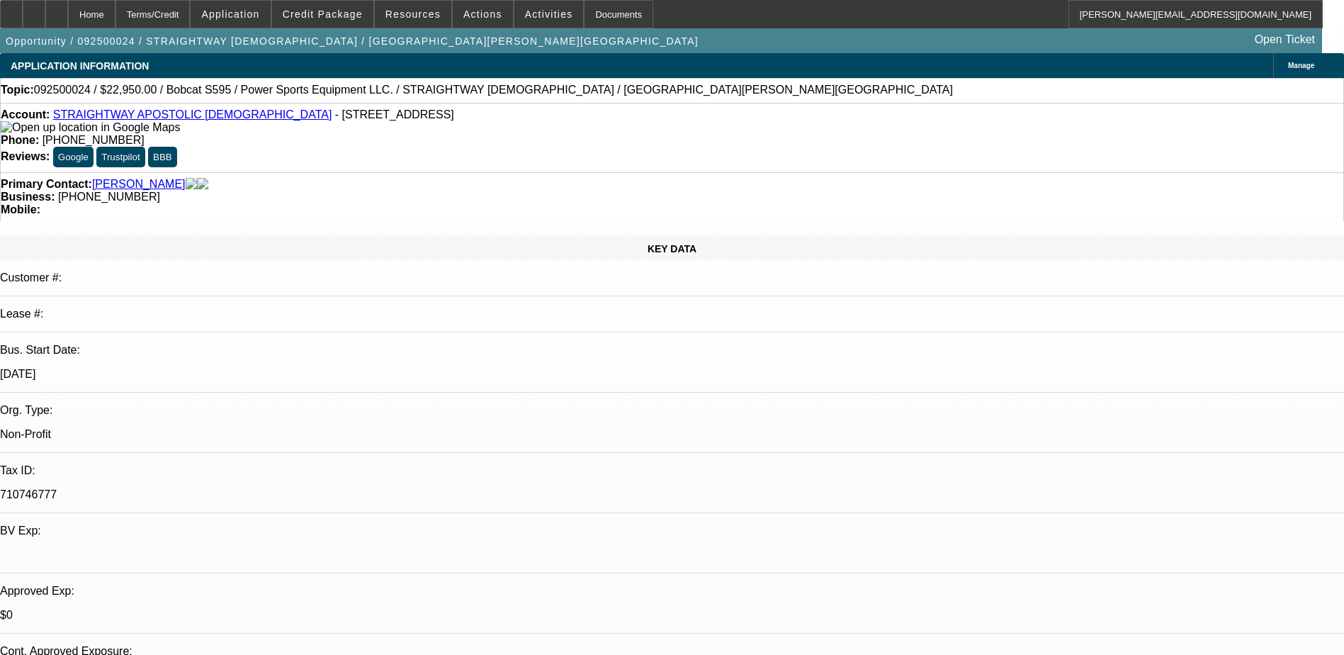
select select "0.15"
select select "0"
select select "0.1"
select select "0.15"
select select "0"
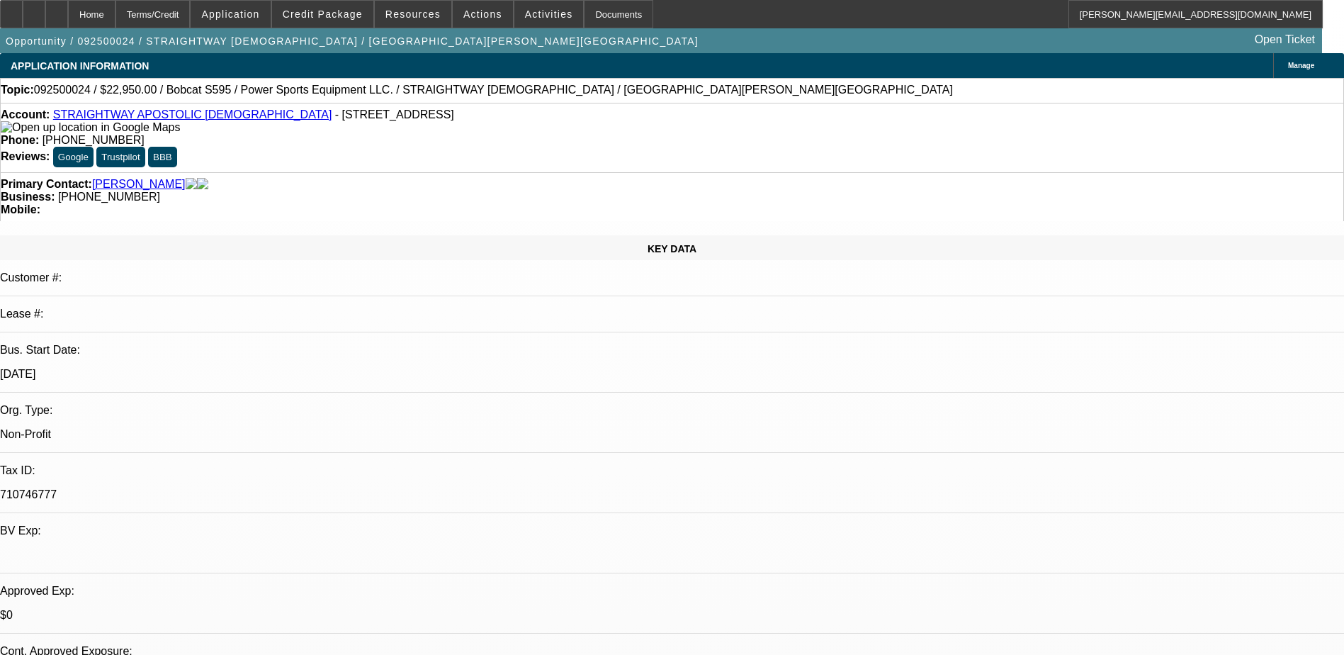
select select "0.1"
select select "0.15"
select select "0"
select select "0.1"
select select "0"
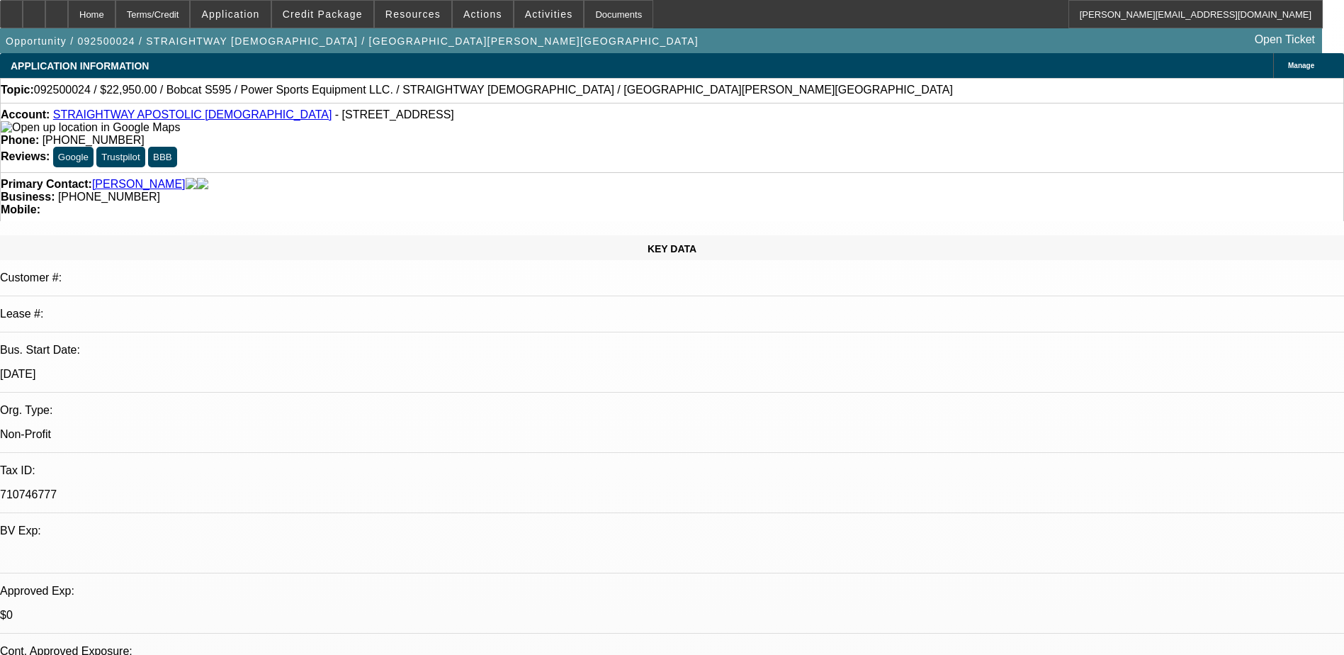
select select "0"
select select "0.1"
select select "1"
select select "4"
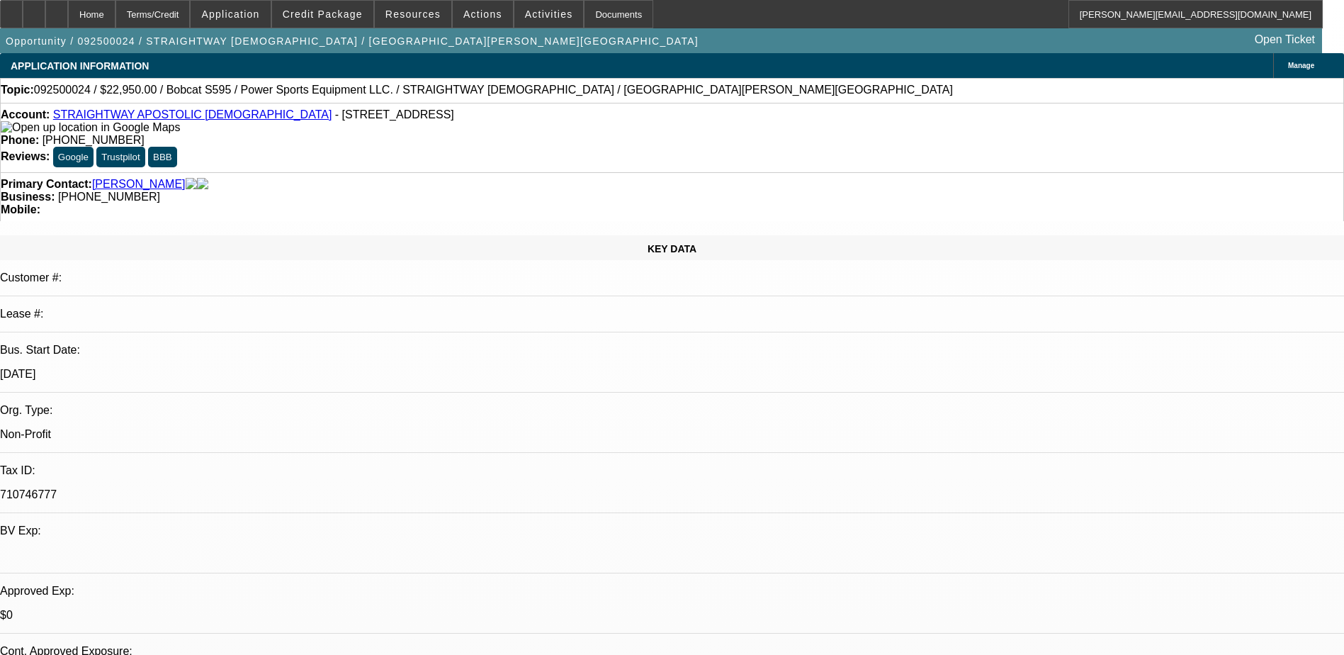
select select "1"
select select "4"
select select "1"
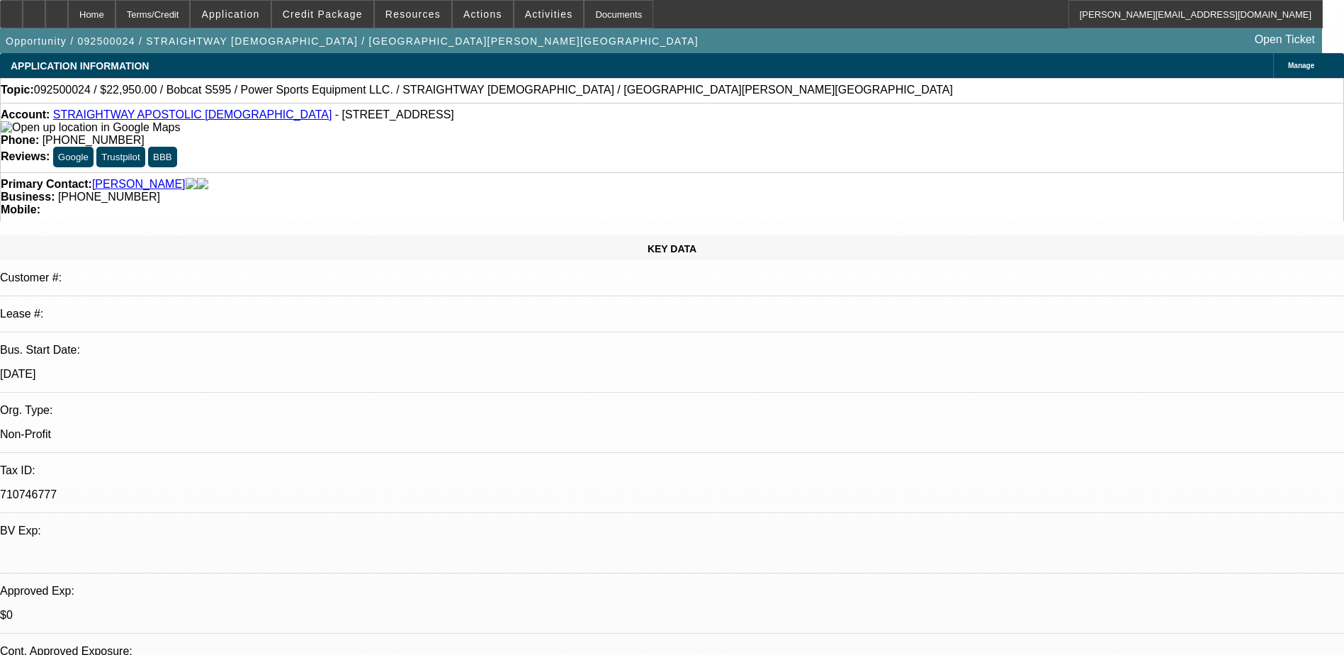
select select "4"
select select "1"
select select "4"
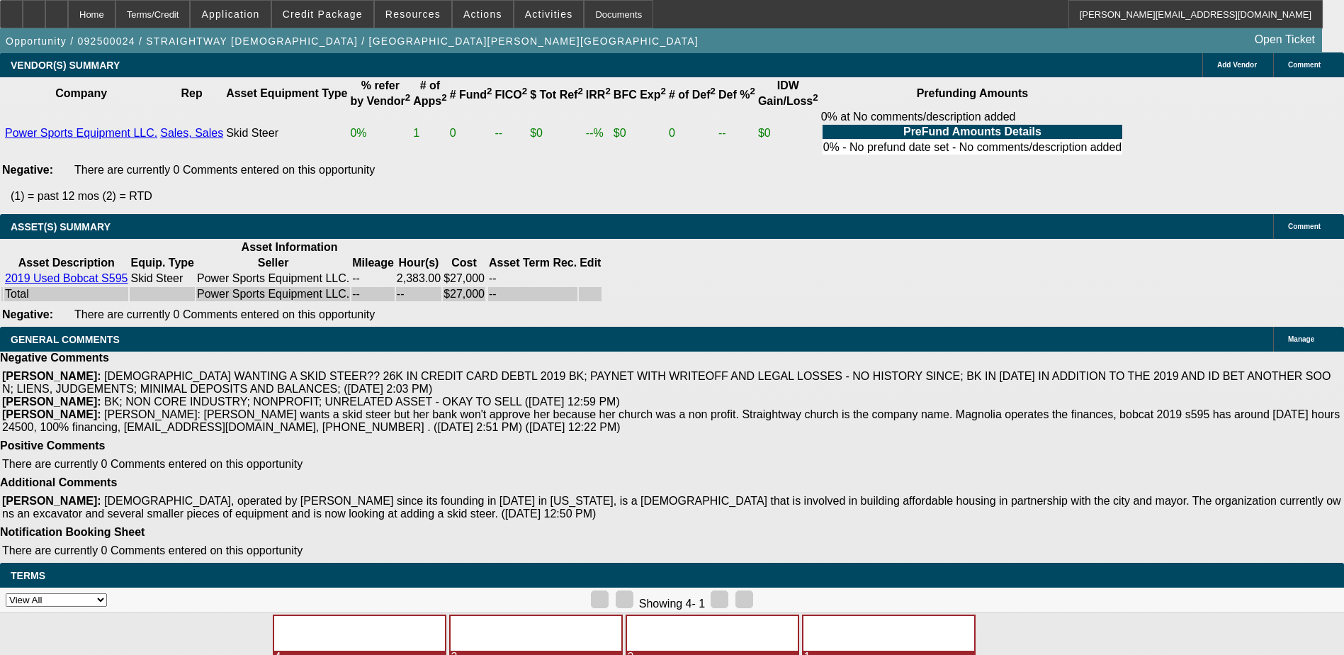
scroll to position [213, 0]
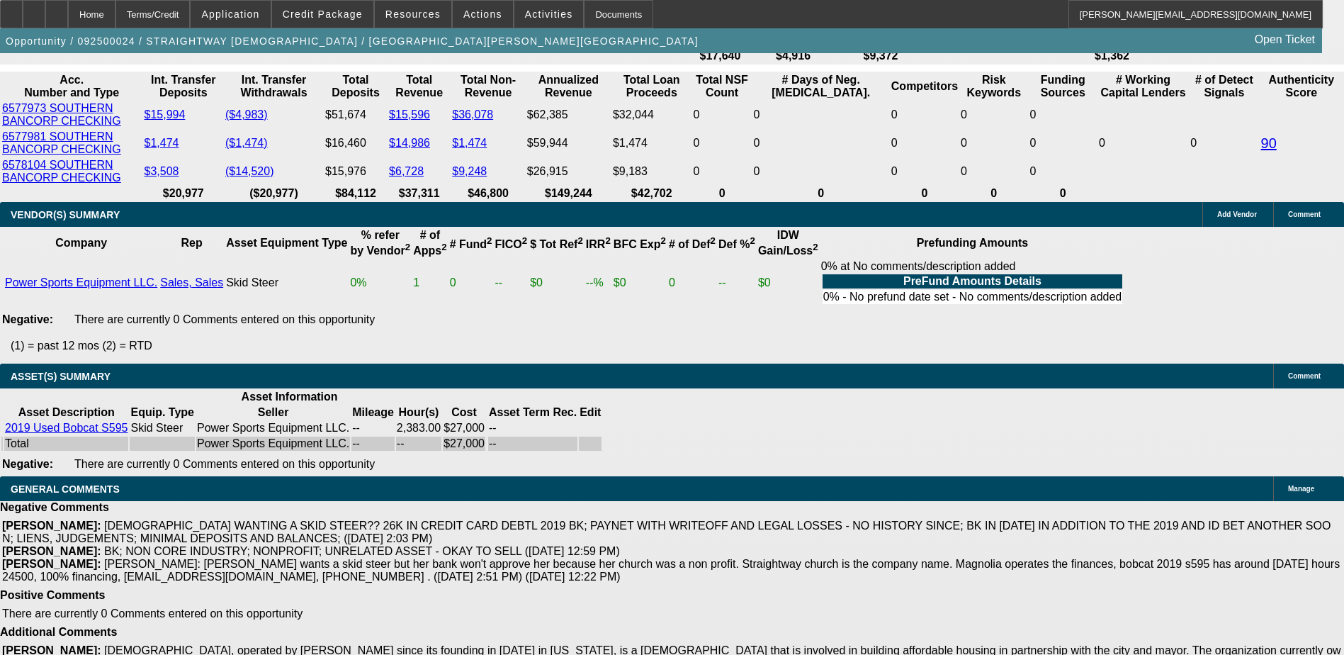
scroll to position [2621, 0]
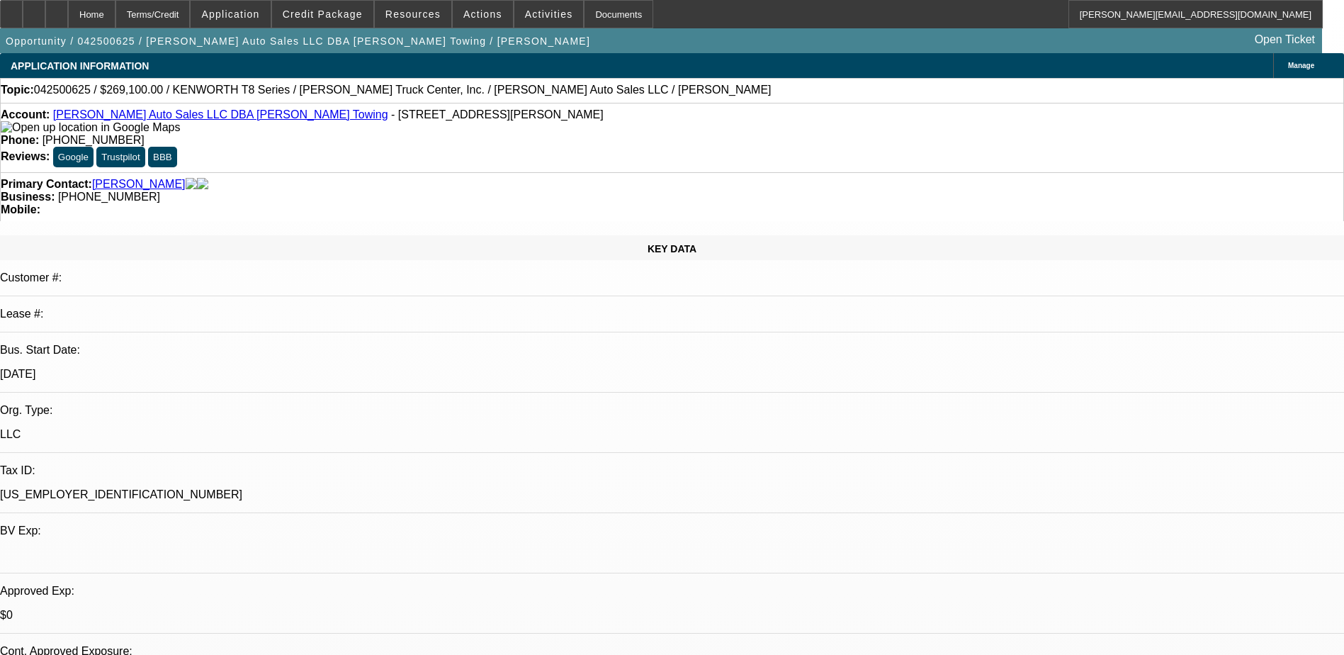
select select "0.2"
select select "2"
select select "0"
select select "0.1"
select select "2"
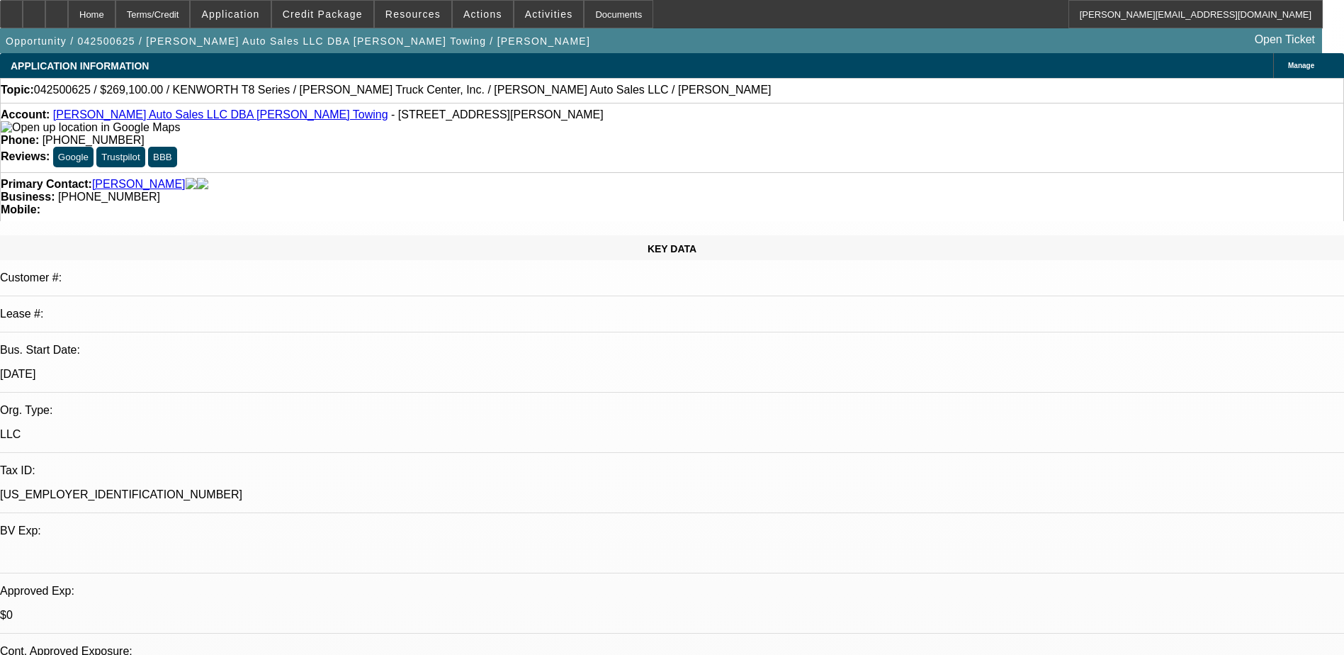
select select "0"
select select "0.1"
select select "2"
select select "0"
select select "1"
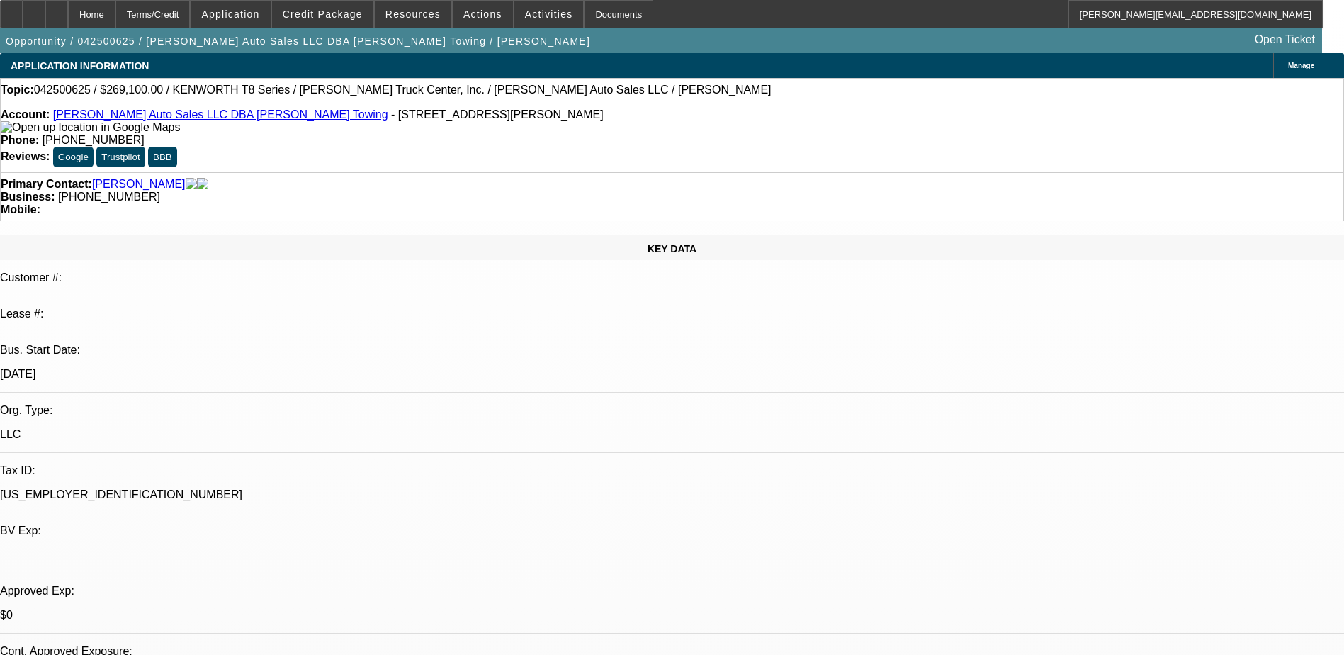
select select "2"
select select "6"
select select "1"
select select "2"
select select "6"
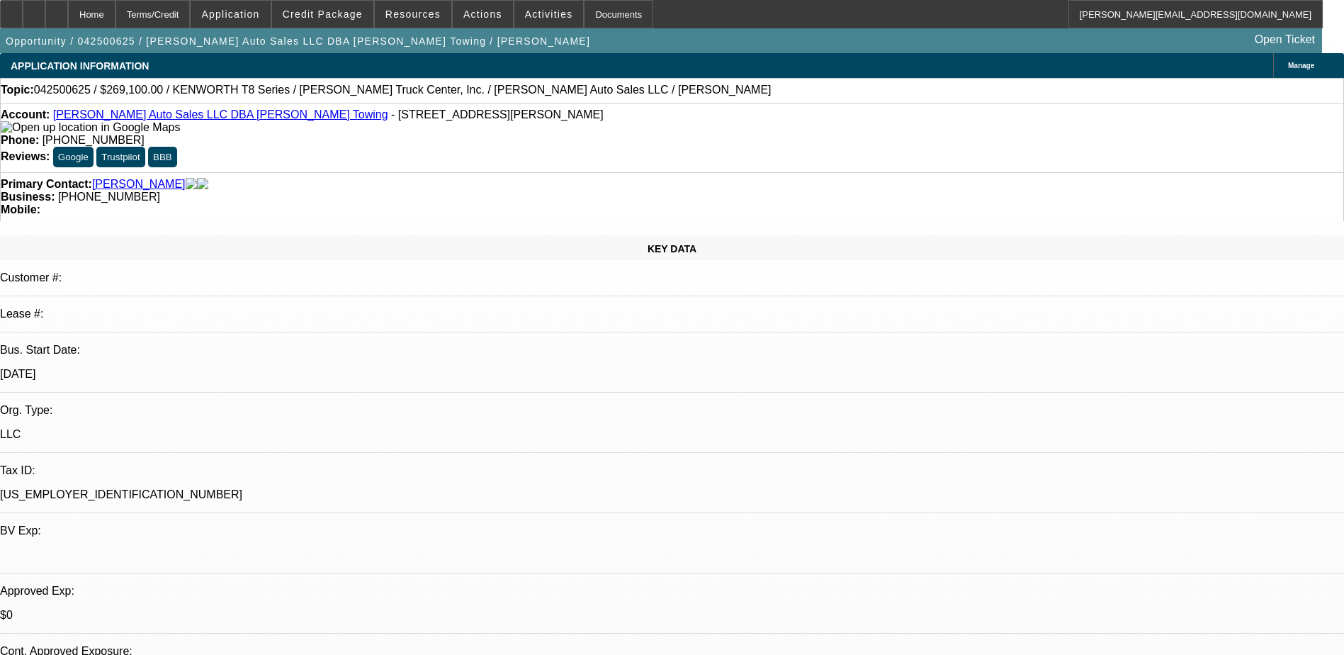
select select "1"
select select "2"
select select "6"
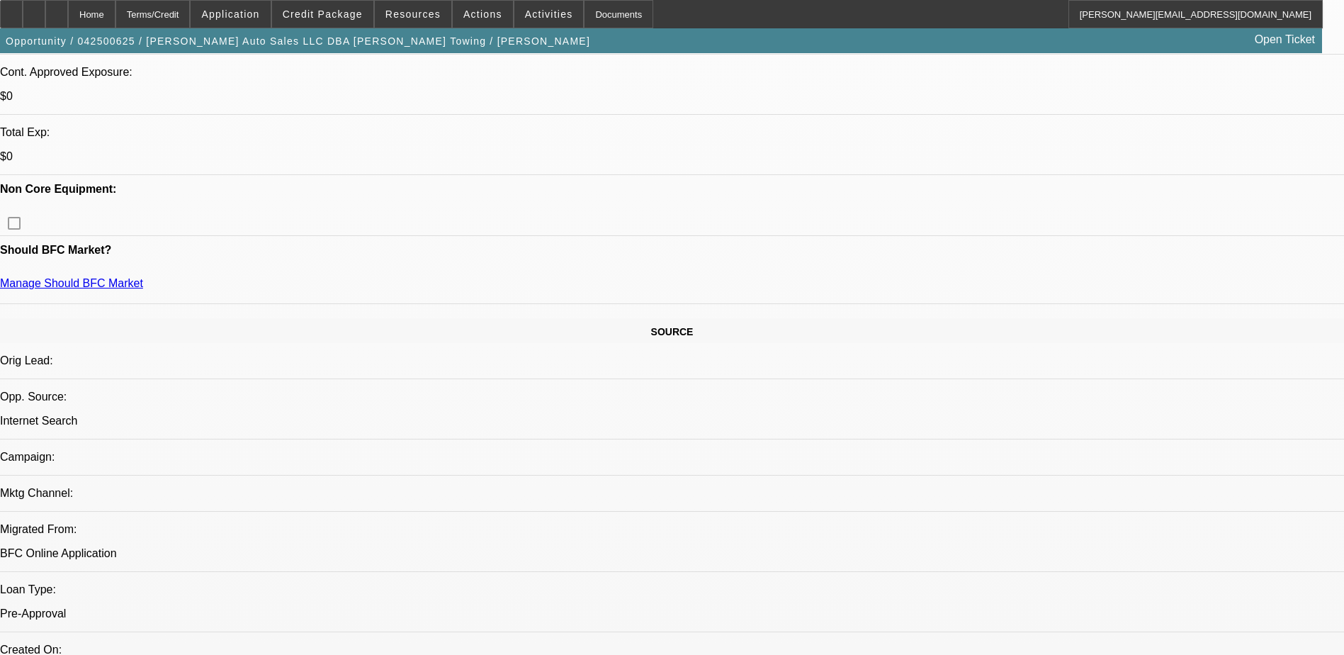
scroll to position [780, 0]
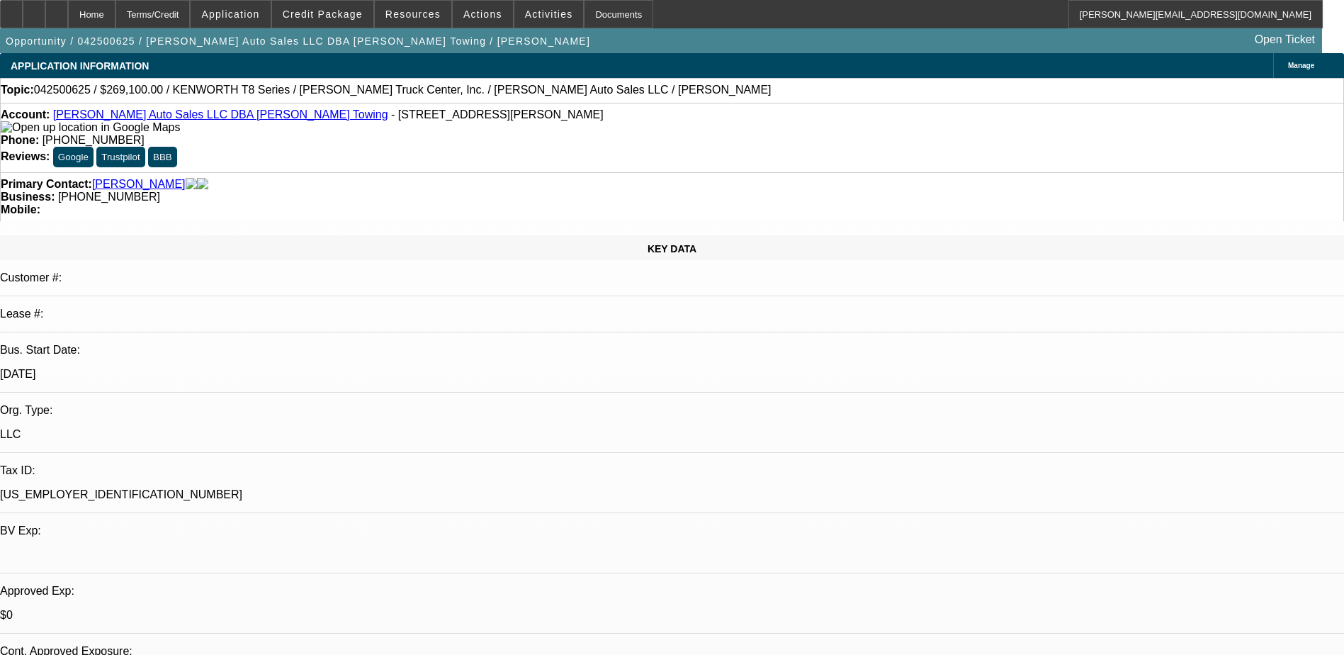
select select "0.2"
select select "2"
select select "0"
select select "6"
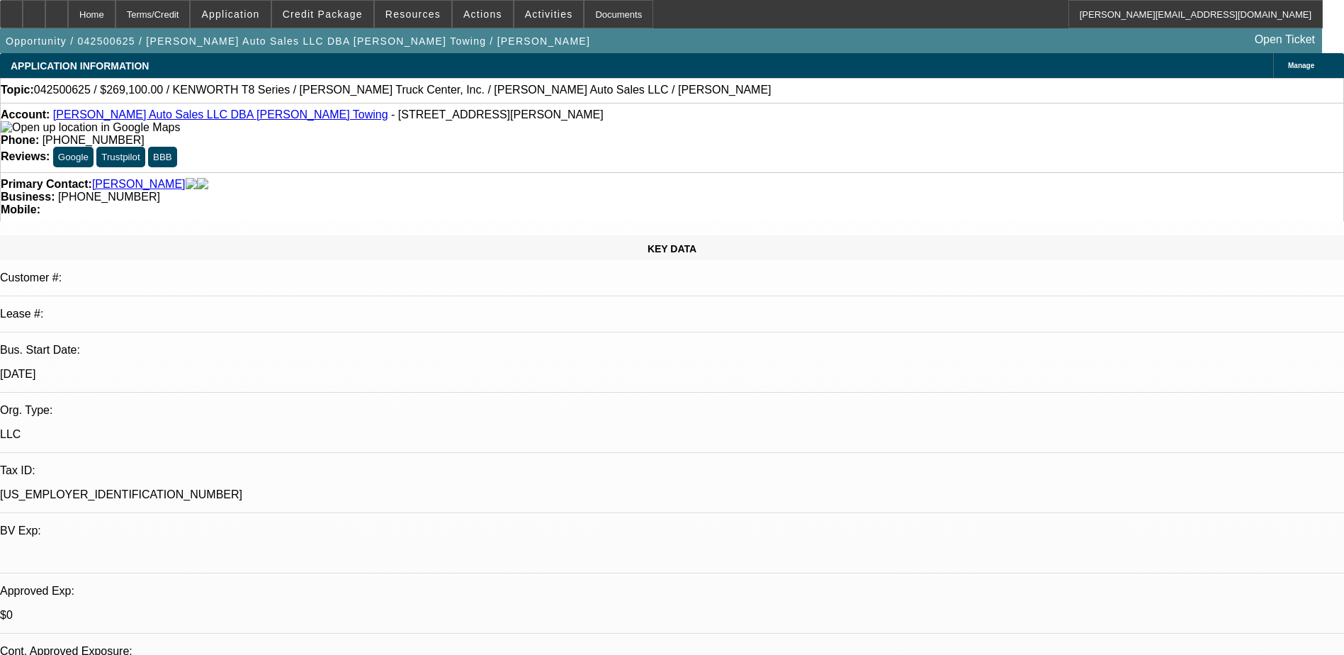
select select "0.1"
select select "2"
select select "0"
select select "6"
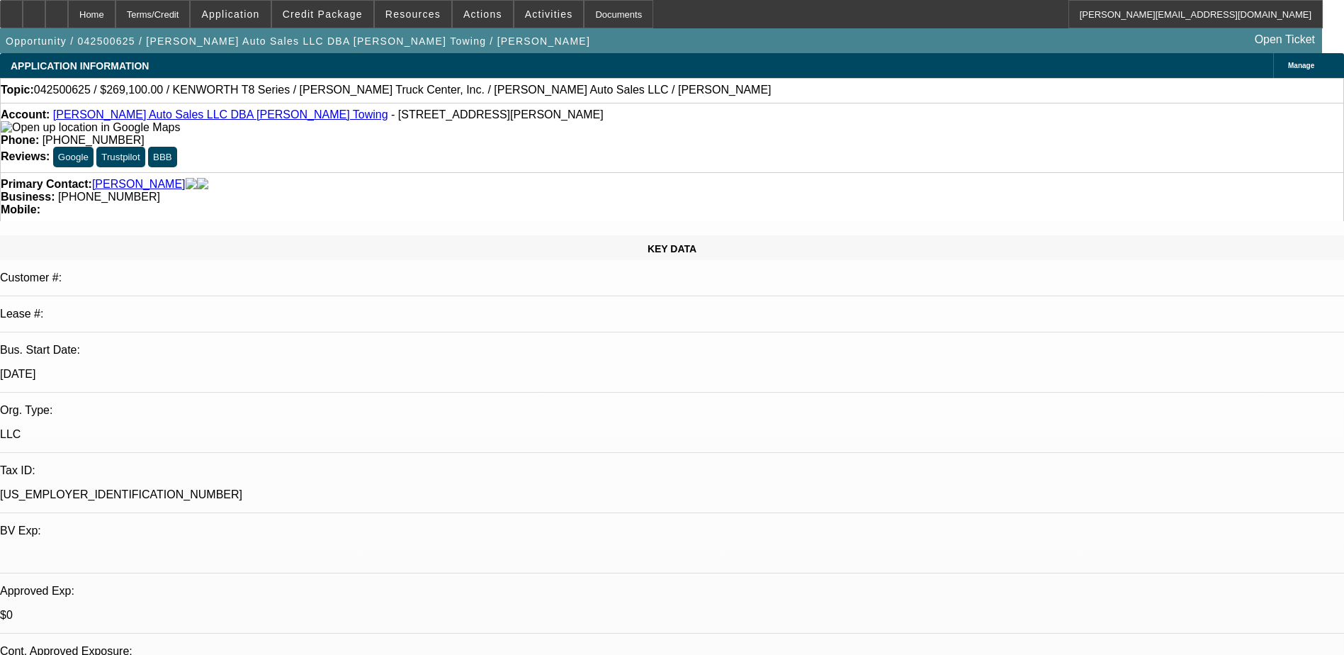
select select "0.1"
select select "2"
select select "0"
select select "6"
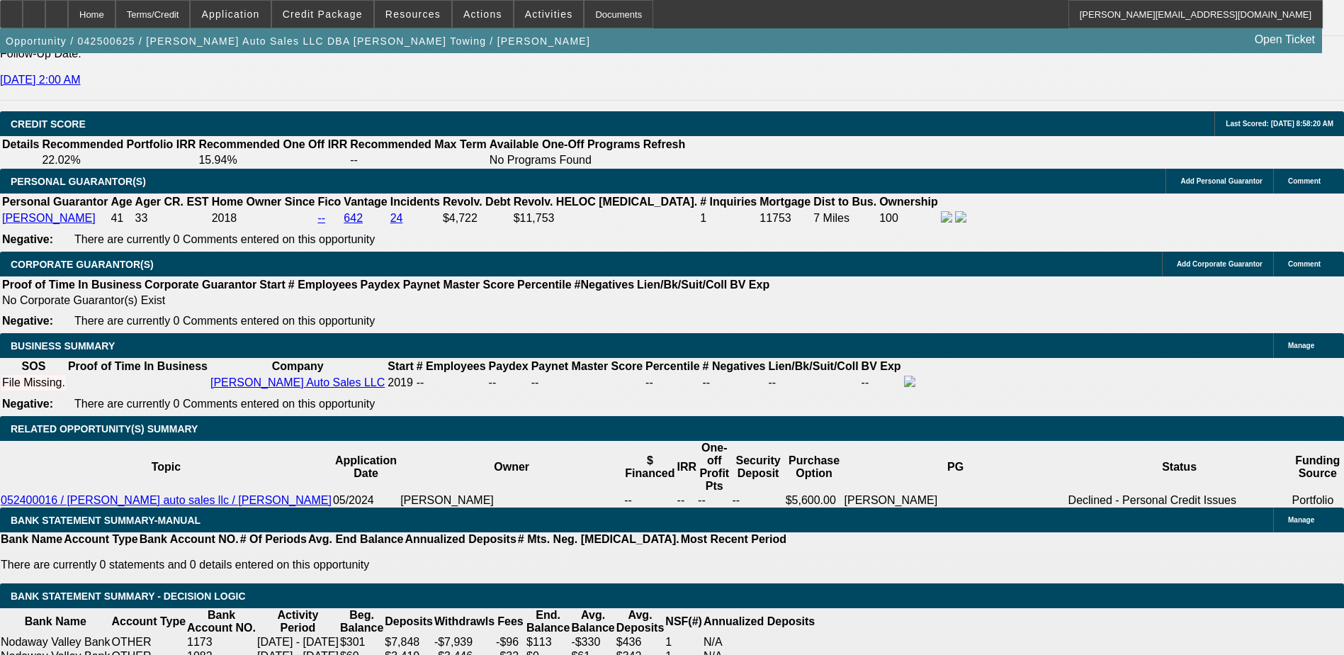
scroll to position [433, 0]
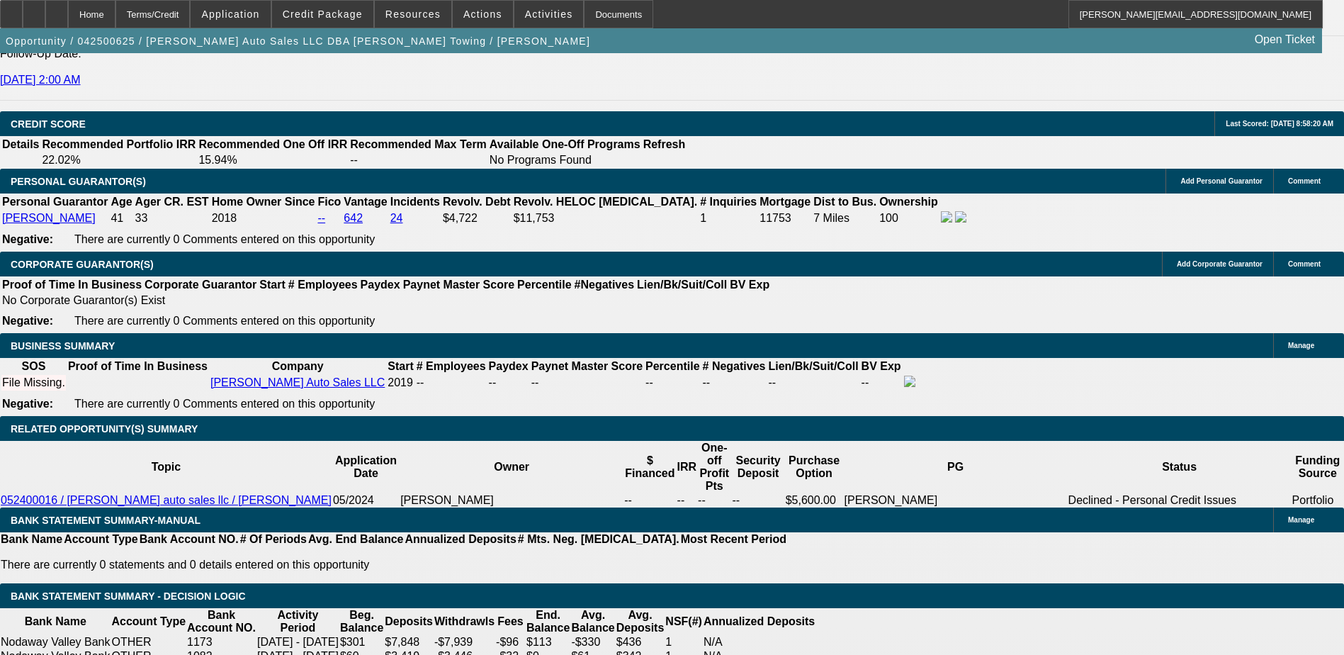
scroll to position [150, 0]
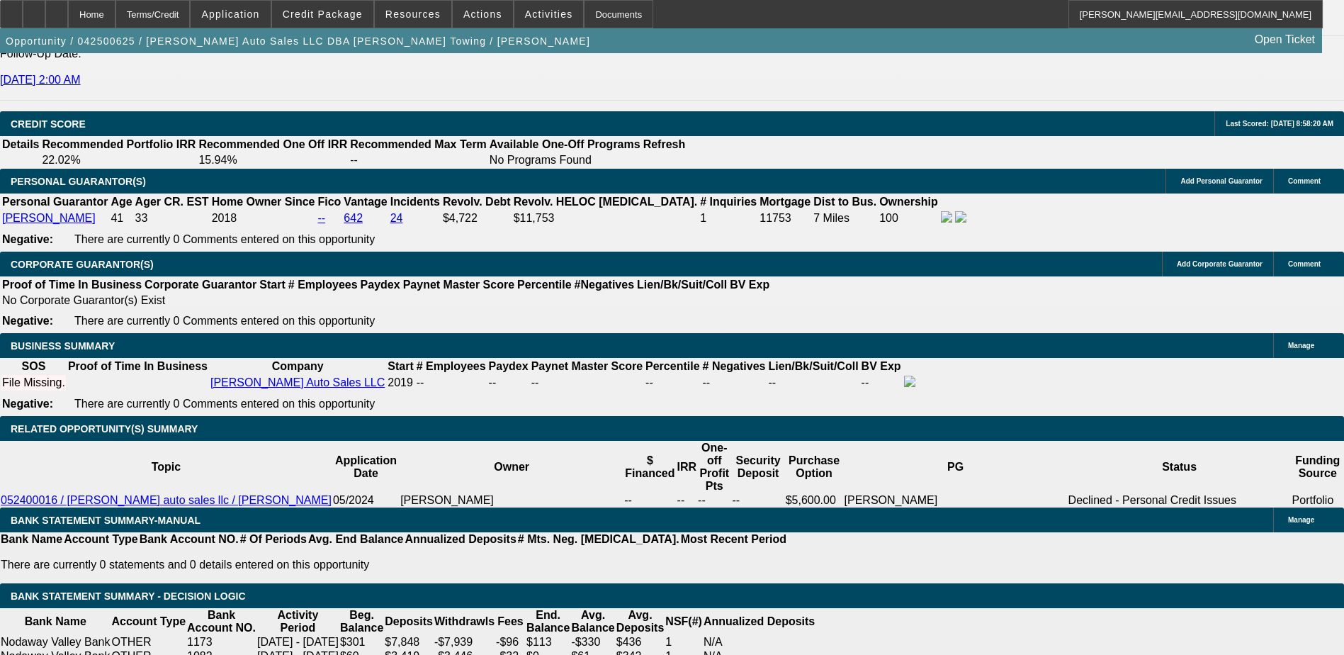
scroll to position [2055, 0]
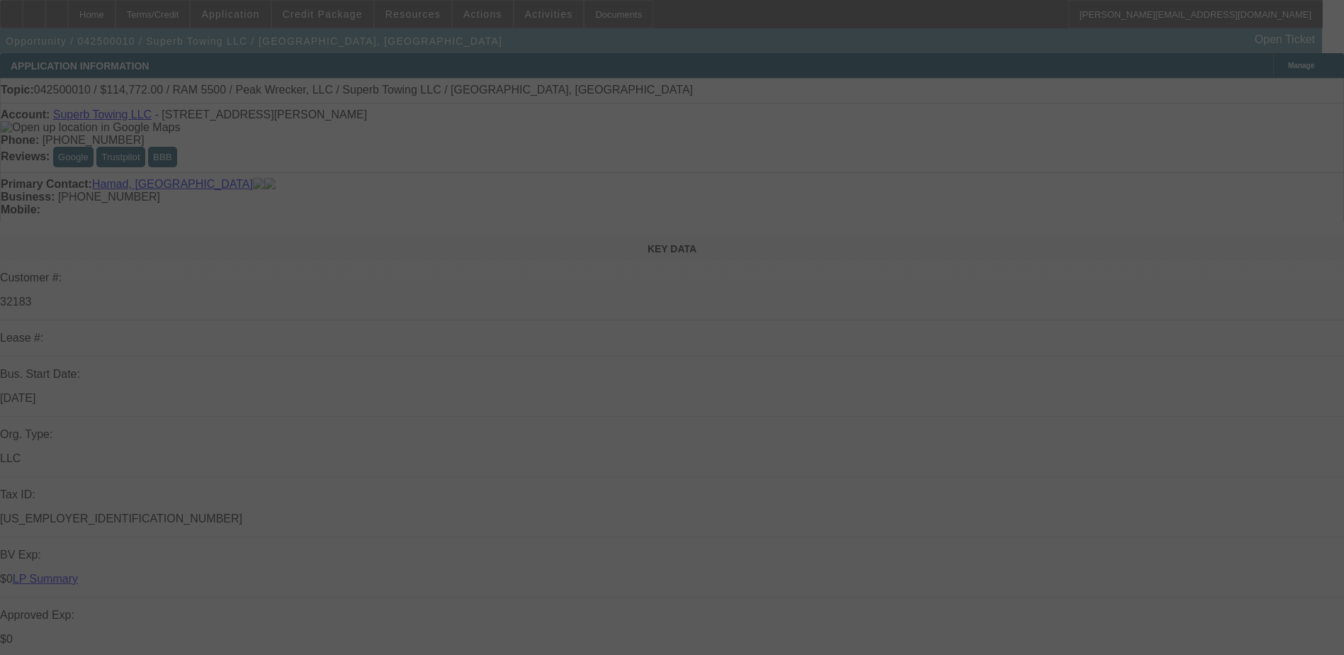
select select "0"
select select "2"
select select "0"
select select "2"
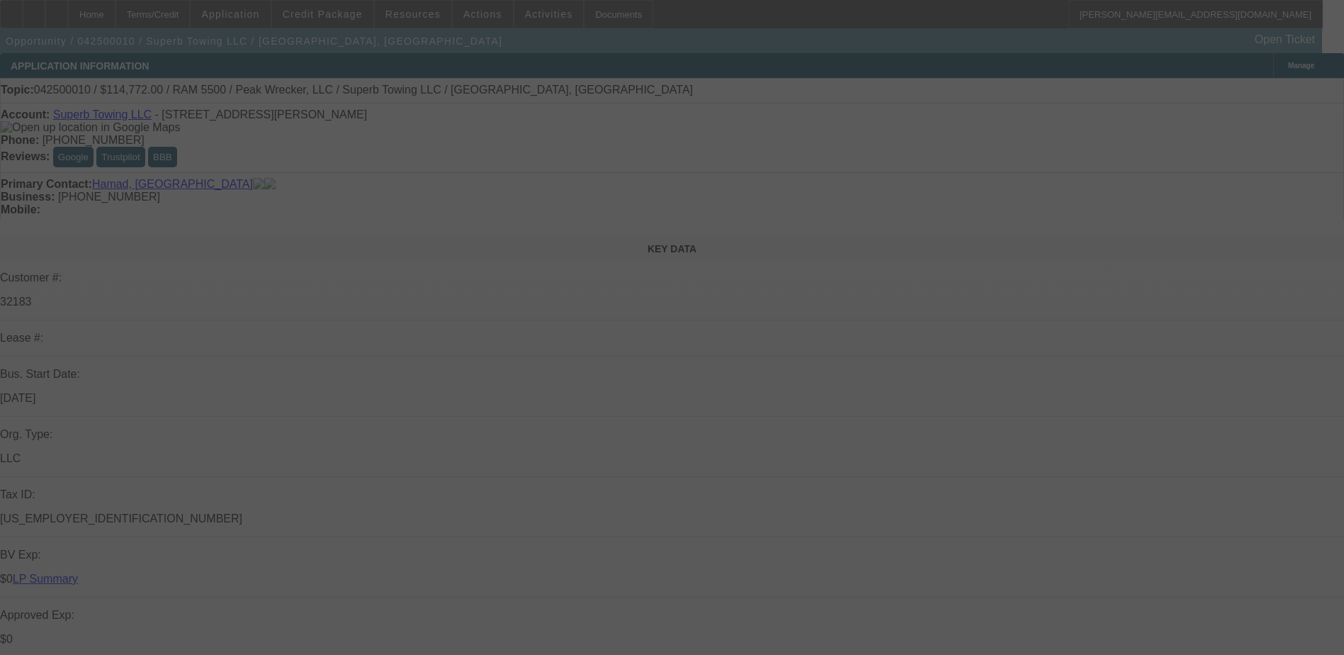
select select "0"
select select "2"
select select "0"
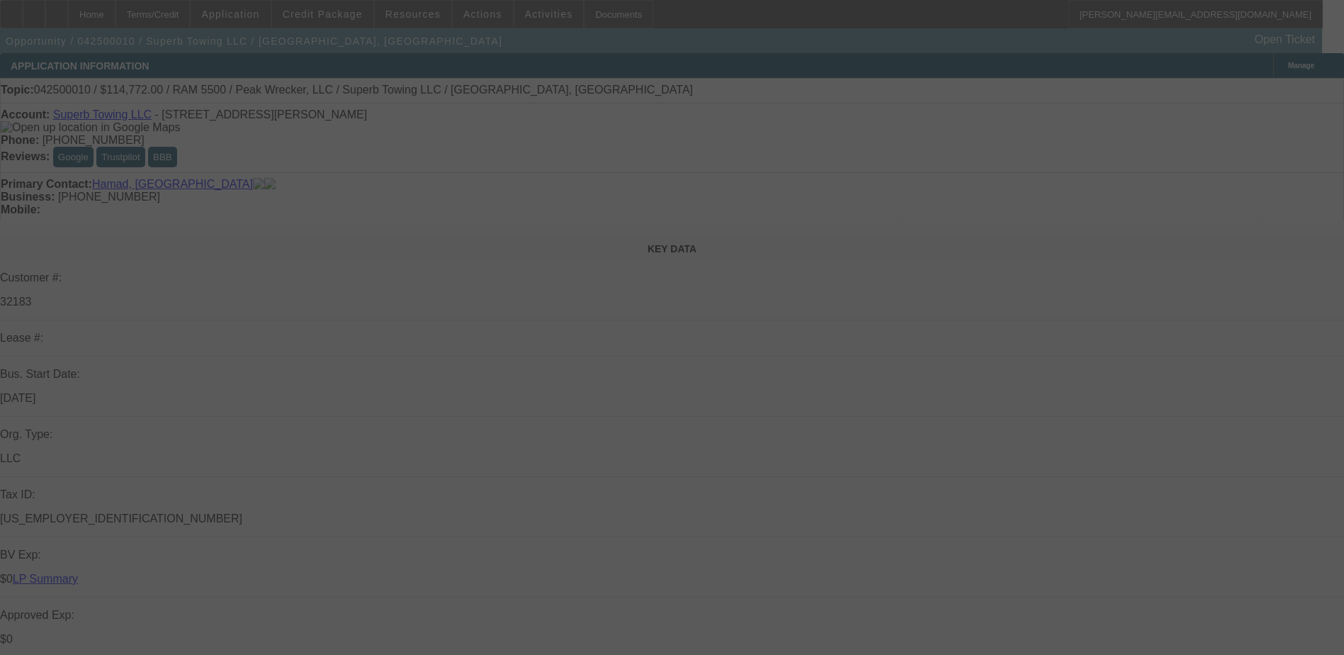
select select "2"
select select "0"
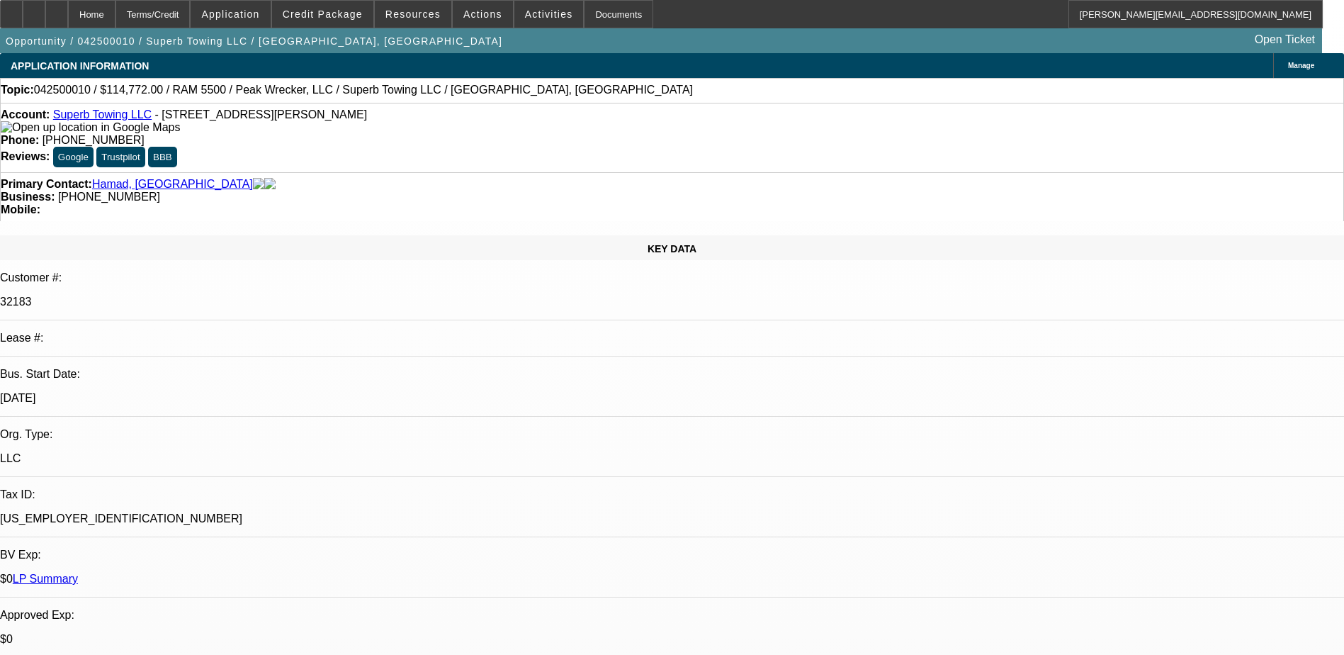
select select "1"
select select "2"
select select "6"
select select "1"
select select "2"
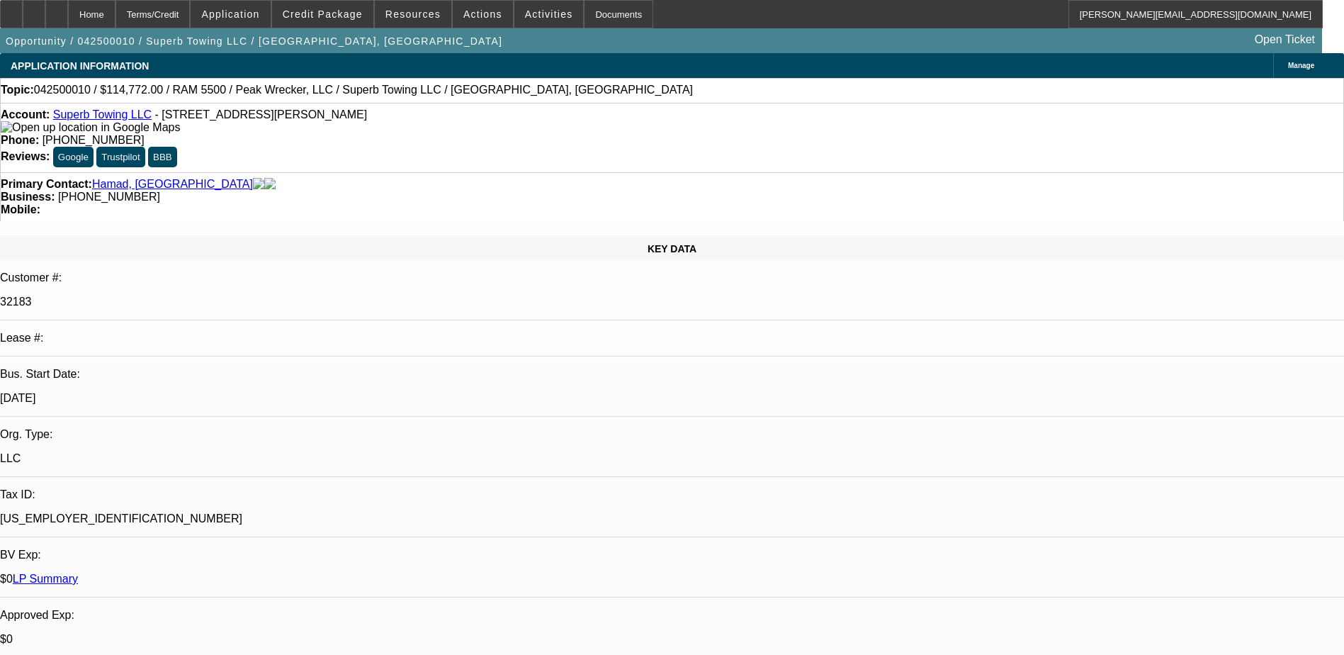
select select "6"
select select "1"
select select "2"
select select "6"
select select "1"
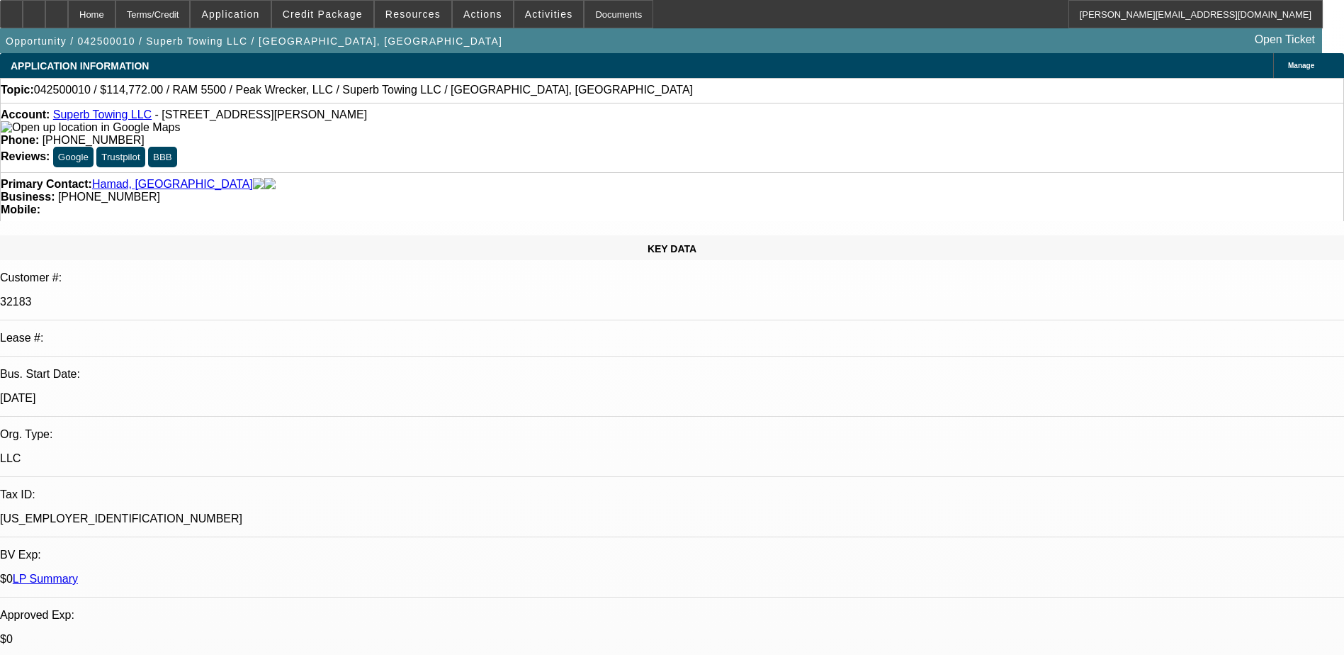
select select "2"
select select "6"
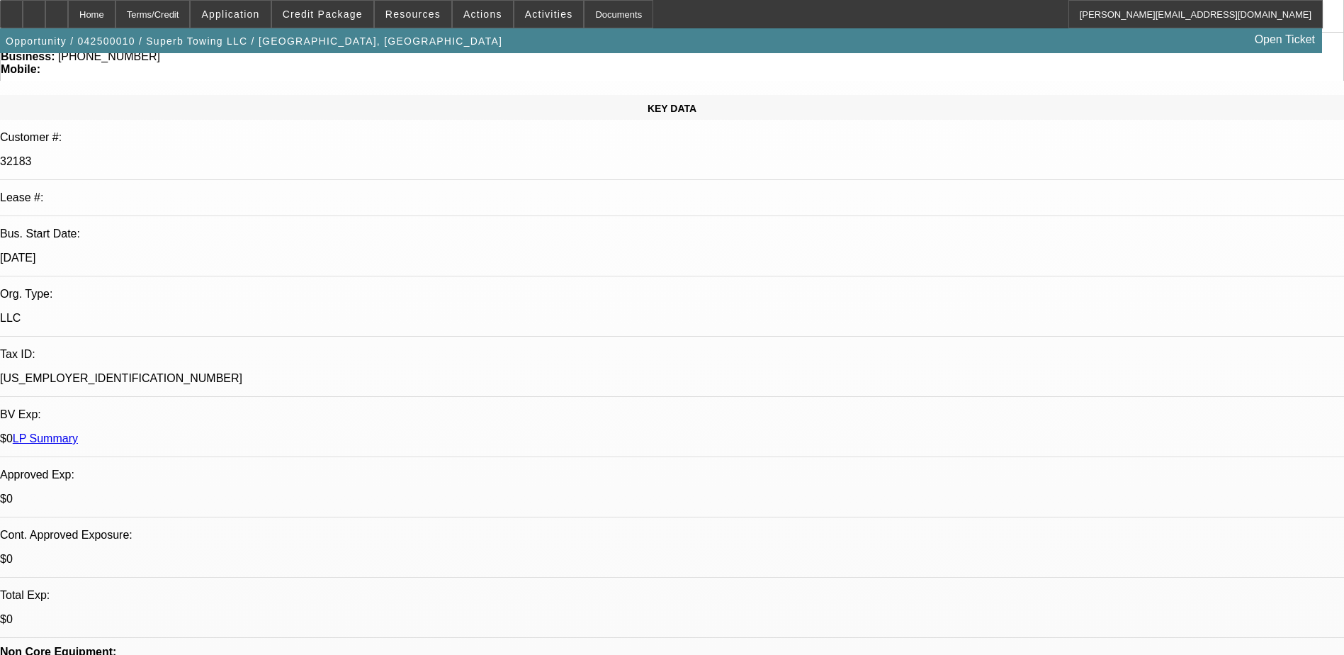
scroll to position [283, 0]
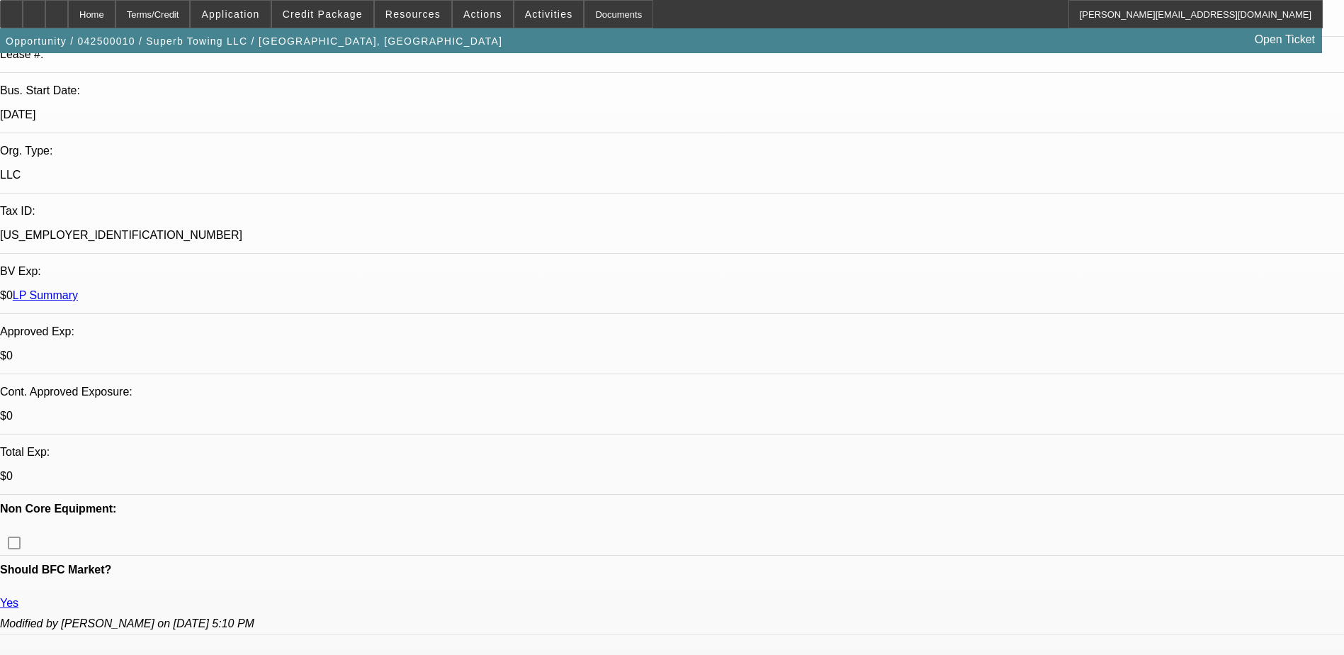
drag, startPoint x: 1017, startPoint y: 549, endPoint x: 1329, endPoint y: 646, distance: 326.4
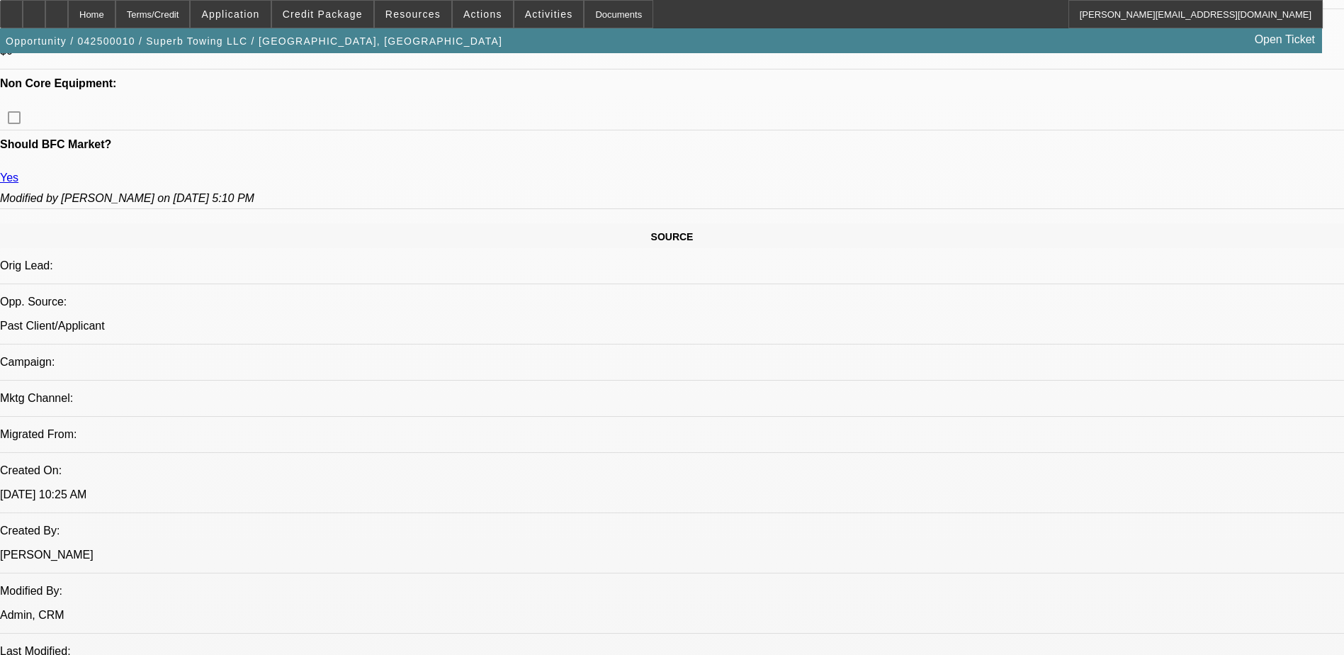
scroll to position [134, 0]
drag, startPoint x: 1294, startPoint y: 639, endPoint x: 1145, endPoint y: 668, distance: 151.6
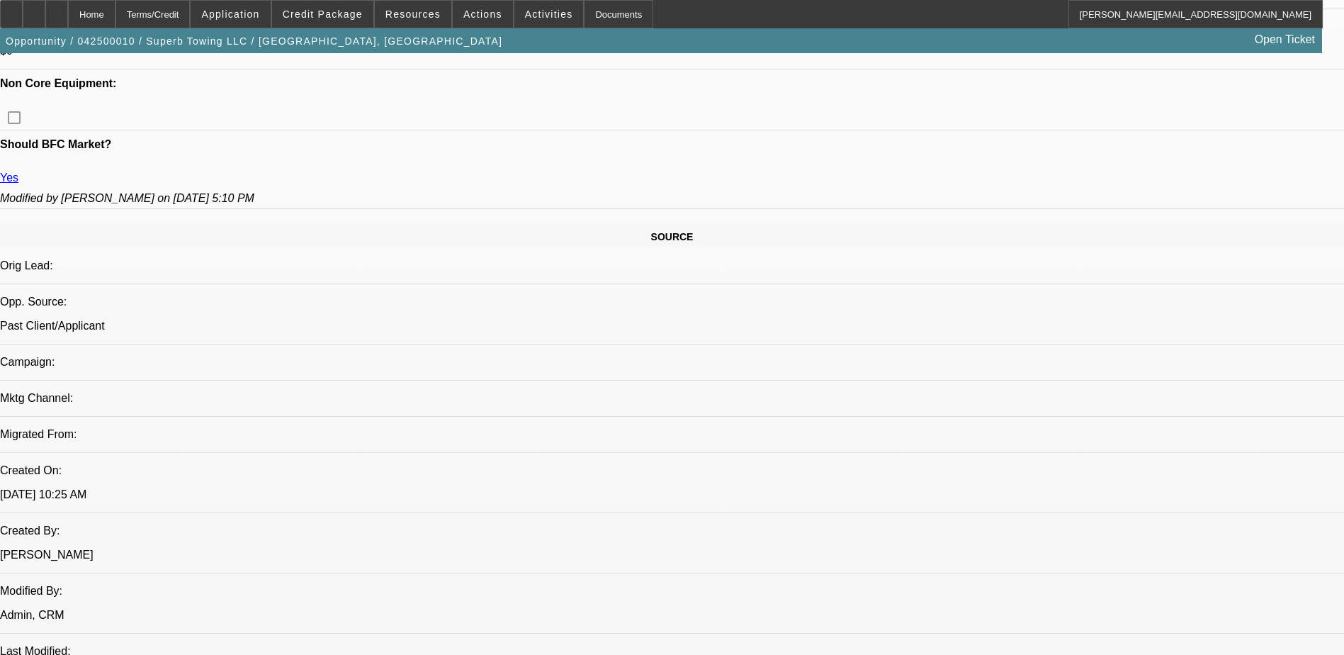
copy div "VENDOR(S) SUMMARY Comment Add Vendor Company Rep Asset Equipment Type % refer b…"
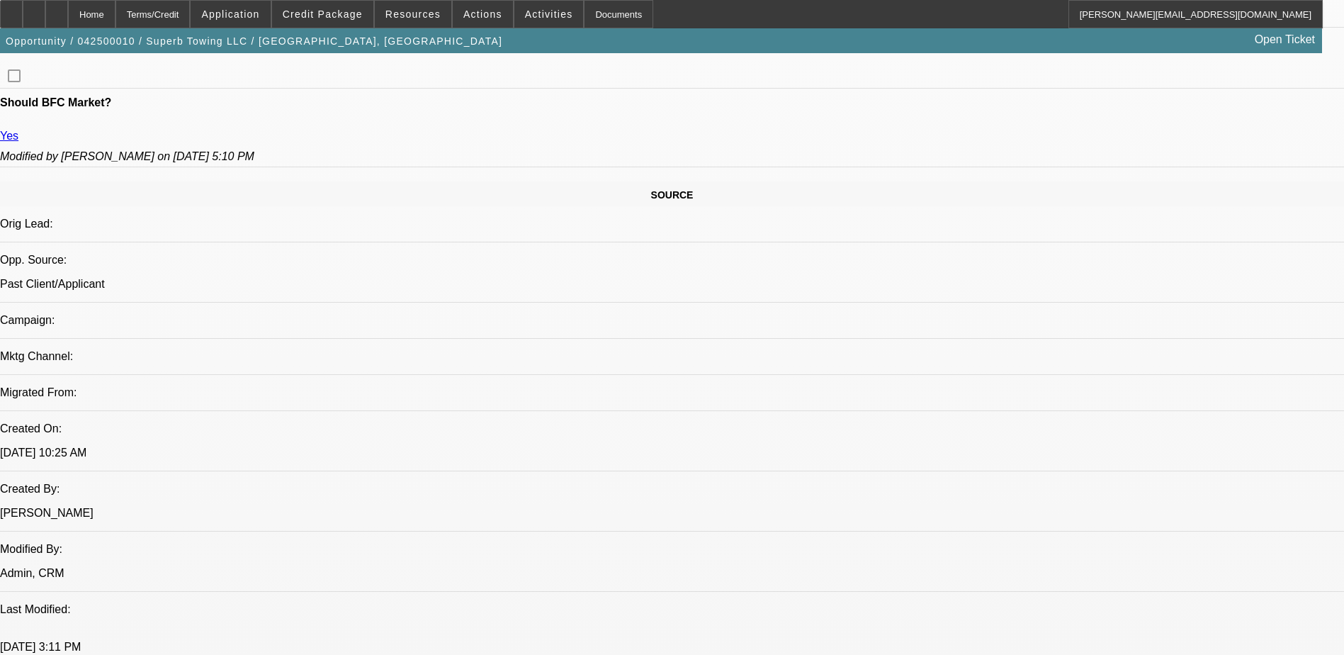
scroll to position [709, 0]
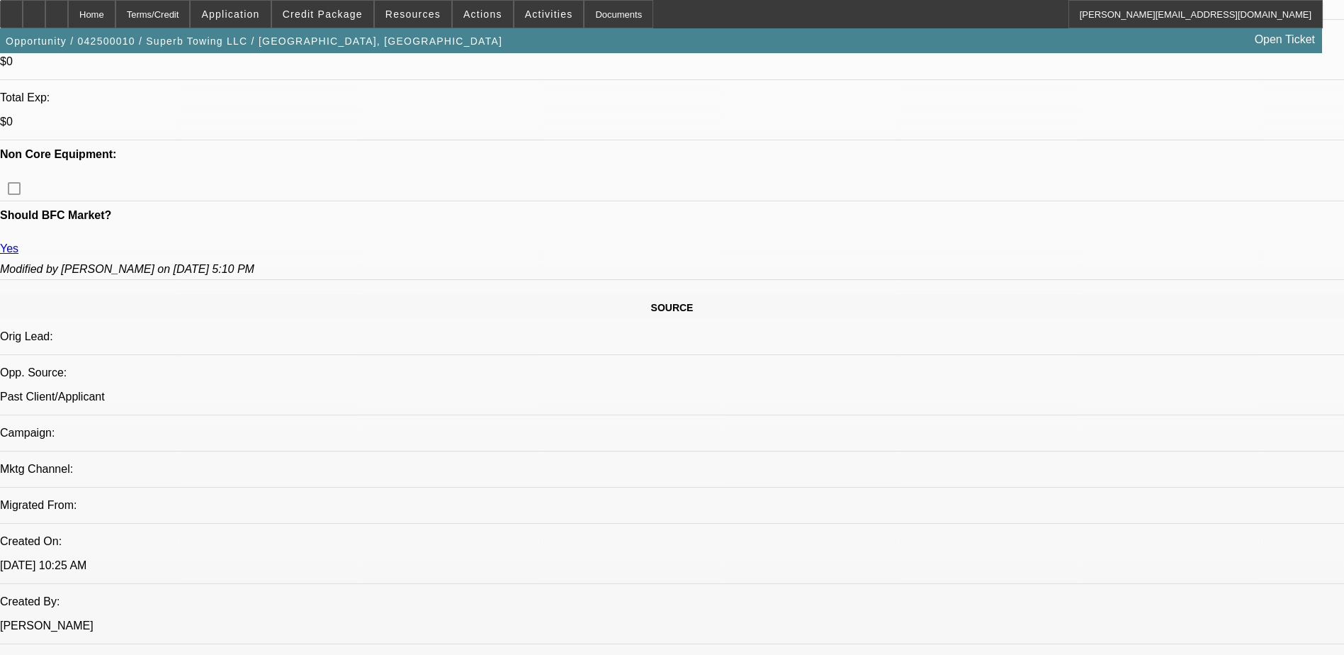
scroll to position [658, 0]
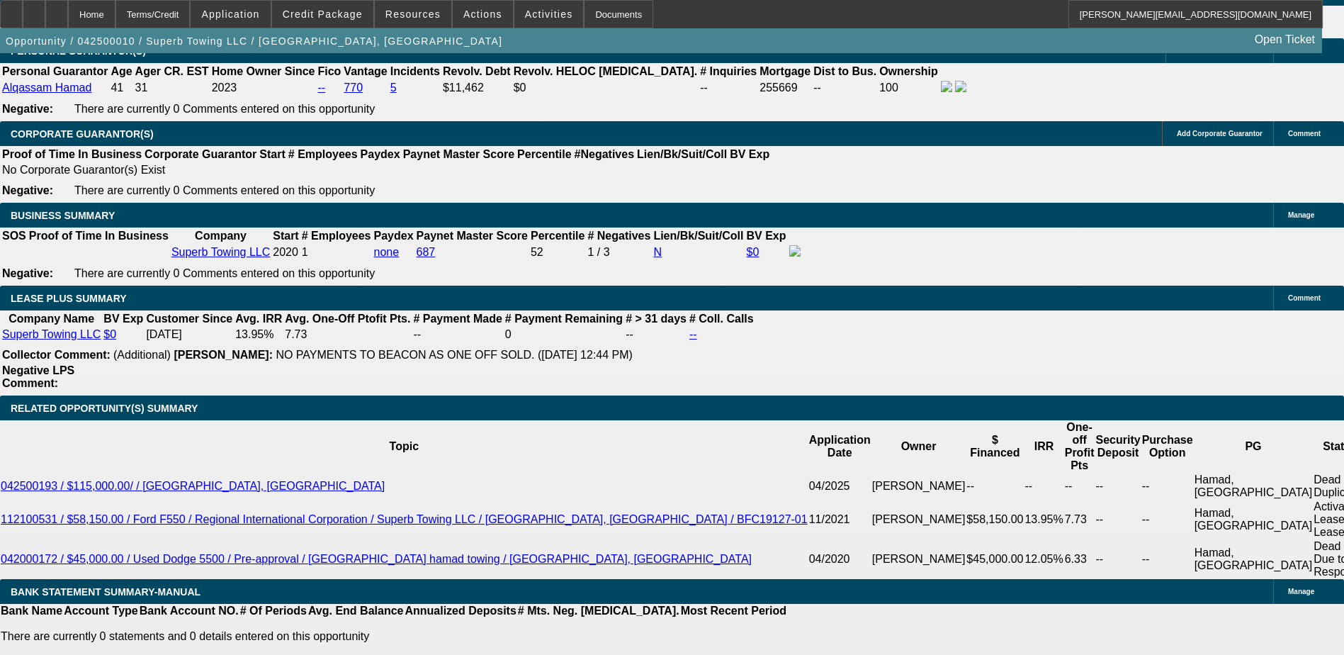
scroll to position [162, 0]
